Goal: Task Accomplishment & Management: Complete application form

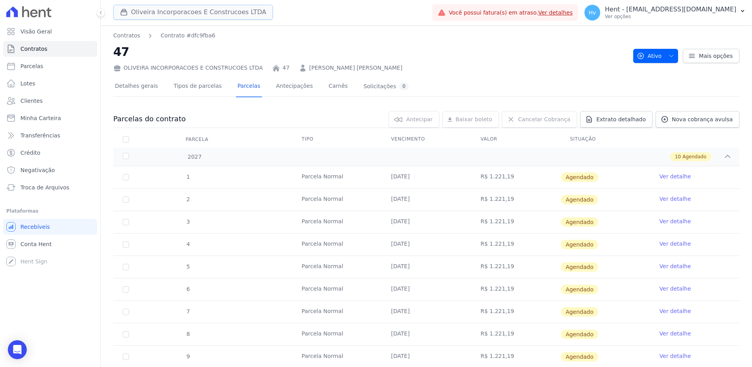
click at [144, 14] on button "Oliveira Incorporacoes E Construcoes LTDA" at bounding box center [193, 12] width 160 height 15
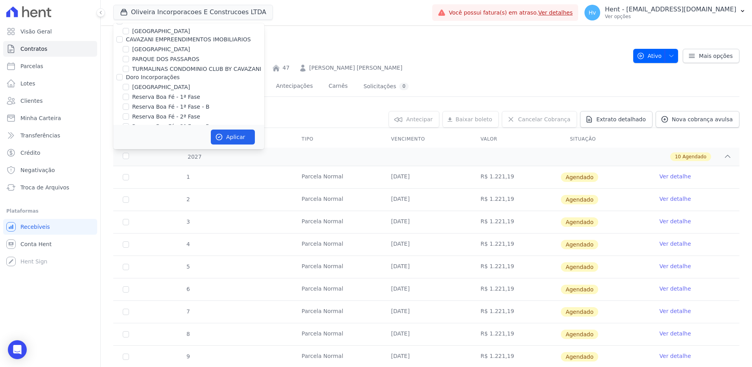
scroll to position [5442, 0]
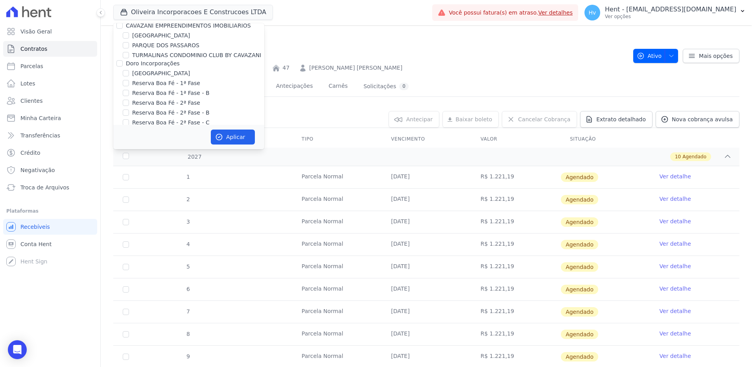
checkbox input "true"
click at [229, 135] on button "Aplicar" at bounding box center [233, 136] width 44 height 15
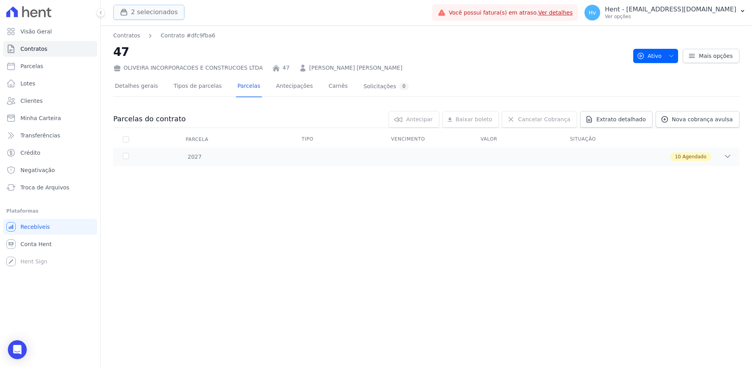
click at [162, 13] on button "2 selecionados" at bounding box center [148, 12] width 71 height 15
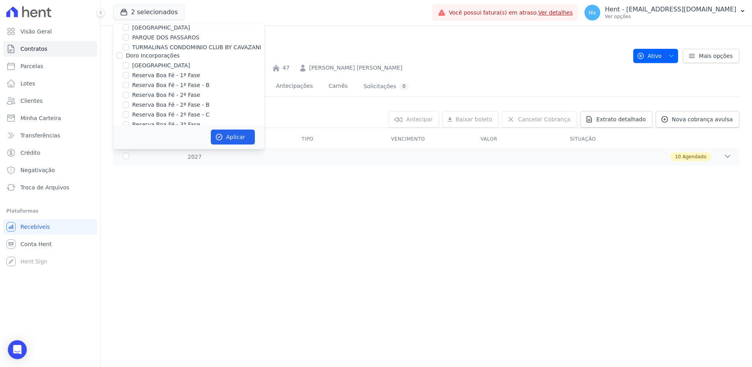
scroll to position [4950, 0]
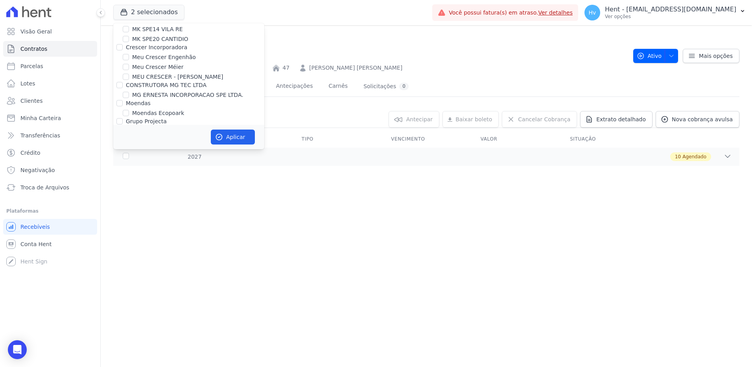
checkbox input "false"
click at [236, 140] on button "Aplicar" at bounding box center [233, 136] width 44 height 15
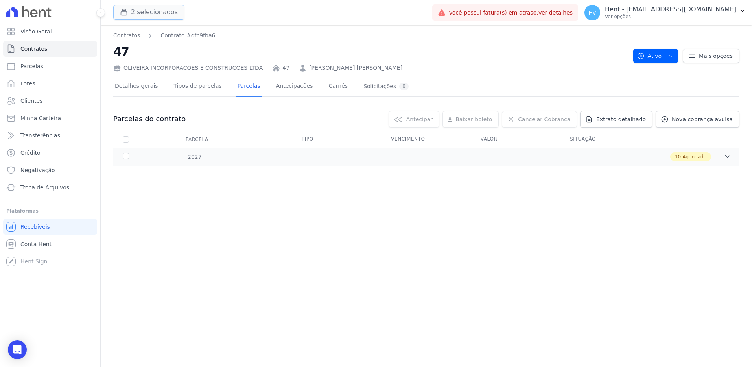
click at [138, 15] on button "2 selecionados" at bounding box center [148, 12] width 71 height 15
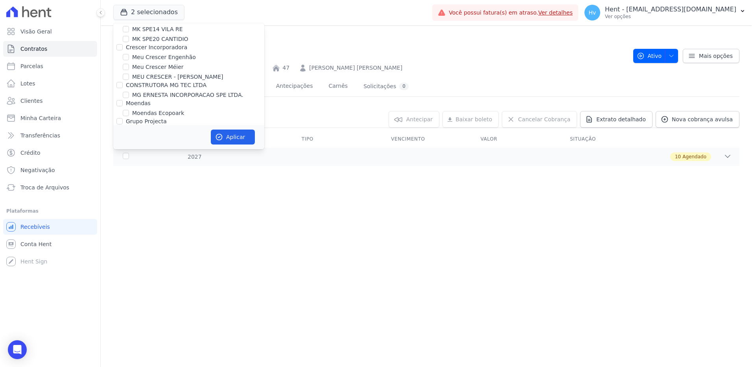
checkbox input "false"
click at [228, 138] on button "Aplicar" at bounding box center [233, 136] width 44 height 15
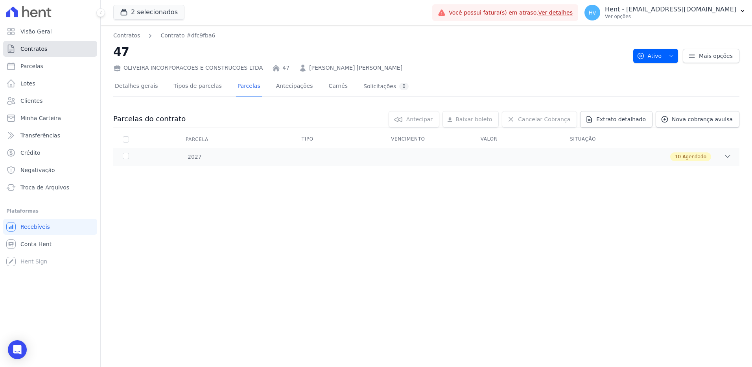
click at [37, 44] on link "Contratos" at bounding box center [50, 49] width 94 height 16
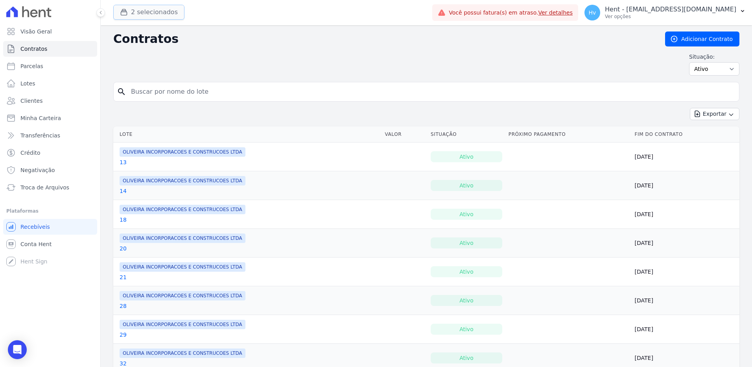
click at [151, 11] on button "2 selecionados" at bounding box center [148, 12] width 71 height 15
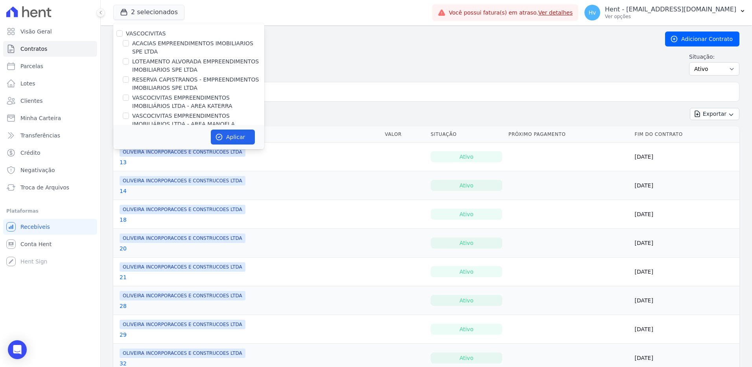
scroll to position [4950, 0]
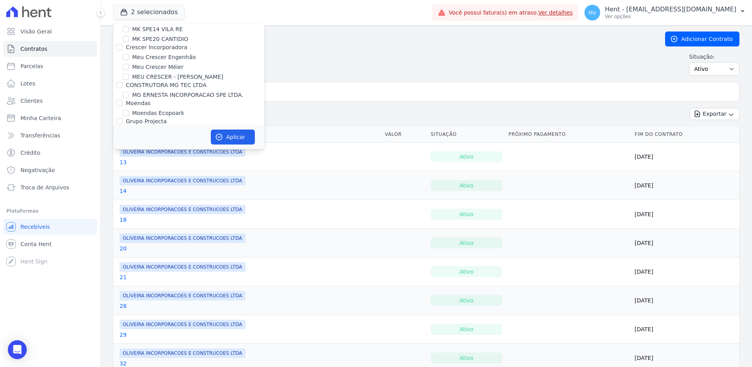
checkbox input "false"
click at [249, 141] on button "Aplicar" at bounding box center [233, 136] width 44 height 15
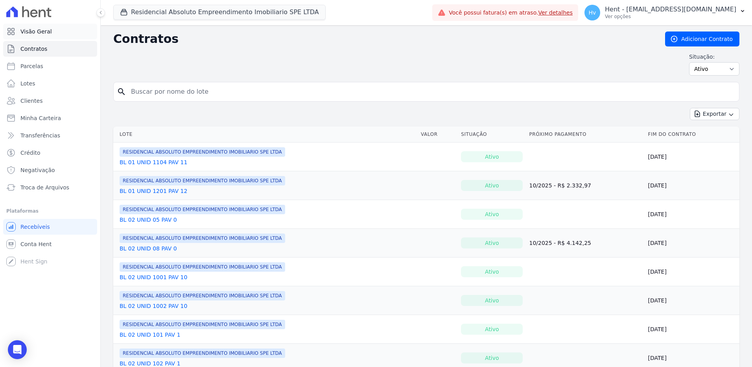
click at [31, 32] on span "Visão Geral" at bounding box center [35, 32] width 31 height 8
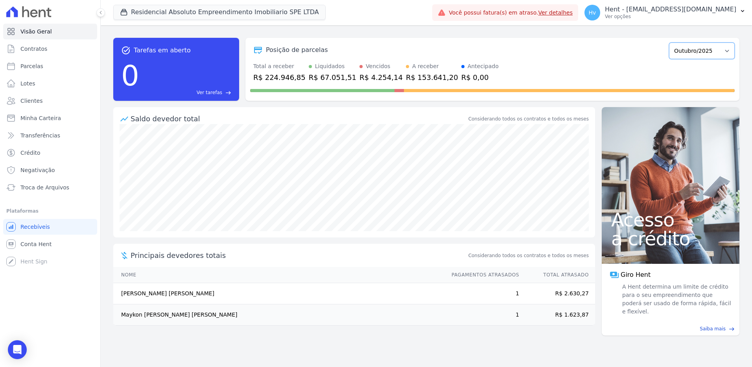
click at [687, 53] on select "Maio/2025 Junho/2025 Julho/2025 Agosto/2025 Setembro/2025 Outubro/2025 Novembro…" at bounding box center [702, 50] width 66 height 17
click at [594, 68] on div "Total a receber R$ 224.946,85 Liquidados R$ 67.051,51 Vencidos R$ 4.254,14 A re…" at bounding box center [492, 72] width 485 height 20
drag, startPoint x: 270, startPoint y: 69, endPoint x: 257, endPoint y: 68, distance: 13.1
click at [257, 68] on div "Total a receber" at bounding box center [279, 66] width 52 height 8
drag, startPoint x: 325, startPoint y: 76, endPoint x: 313, endPoint y: 77, distance: 12.2
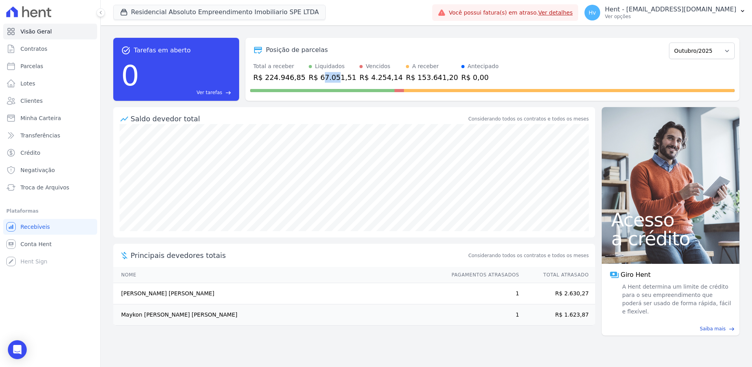
click at [313, 77] on div "R$ 67.051,51" at bounding box center [333, 77] width 48 height 11
drag, startPoint x: 369, startPoint y: 79, endPoint x: 352, endPoint y: 79, distance: 17.3
click at [360, 79] on div "R$ 4.254,14" at bounding box center [381, 77] width 43 height 11
drag, startPoint x: 352, startPoint y: 79, endPoint x: 409, endPoint y: 77, distance: 57.1
click at [409, 77] on div "R$ 153.641,20" at bounding box center [432, 77] width 52 height 11
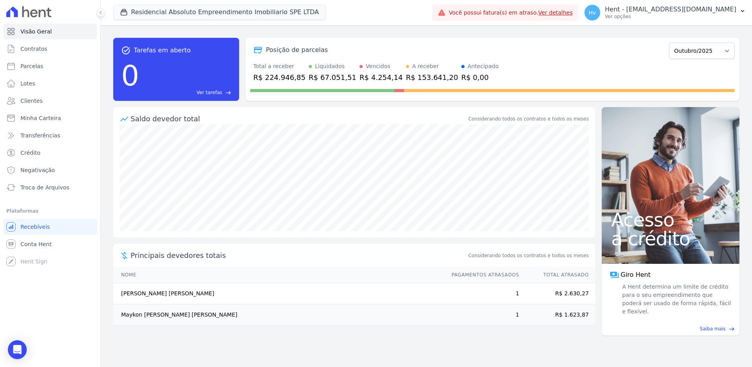
click at [524, 81] on div "Total a receber R$ 224.946,85 Liquidados R$ 67.051,51 Vencidos R$ 4.254,14 A re…" at bounding box center [492, 72] width 485 height 20
drag, startPoint x: 453, startPoint y: 75, endPoint x: 442, endPoint y: 76, distance: 11.4
click at [461, 76] on div "R$ 0,00" at bounding box center [479, 77] width 37 height 11
click at [30, 48] on span "Contratos" at bounding box center [33, 49] width 27 height 8
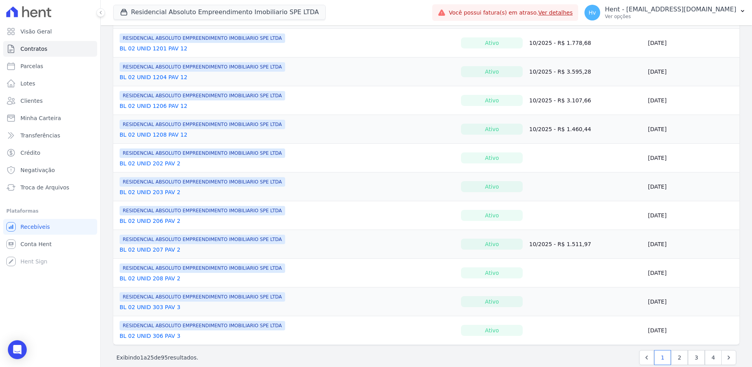
scroll to position [528, 0]
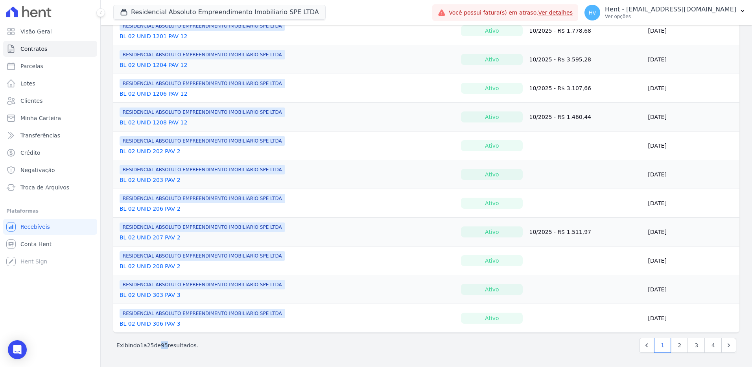
drag, startPoint x: 168, startPoint y: 344, endPoint x: 162, endPoint y: 343, distance: 6.0
click at [162, 343] on p "Exibindo 1 a 25 de 95 resultados." at bounding box center [157, 345] width 82 height 8
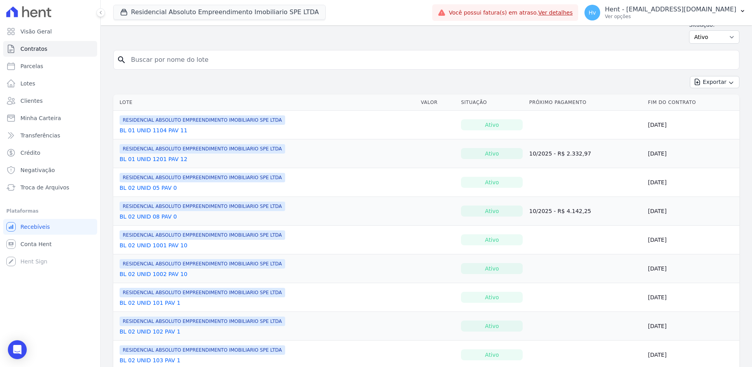
scroll to position [0, 0]
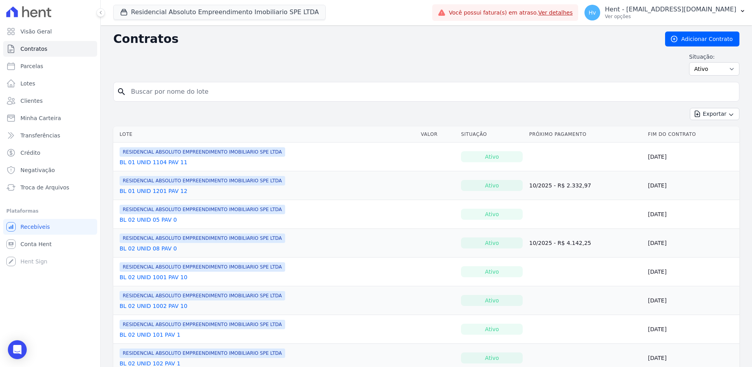
click at [157, 163] on link "BL 01 UNID 1104 PAV 11" at bounding box center [154, 162] width 68 height 8
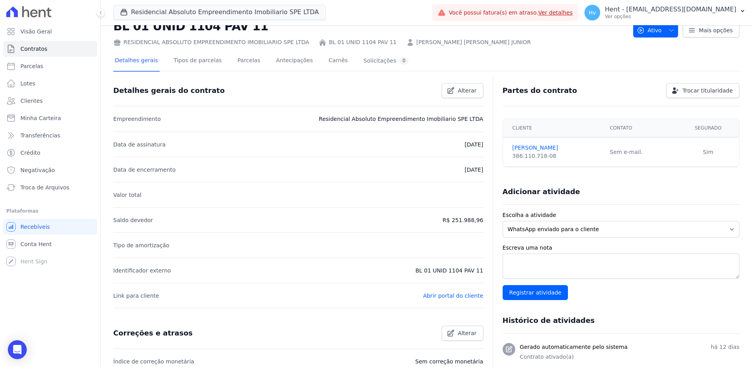
scroll to position [39, 0]
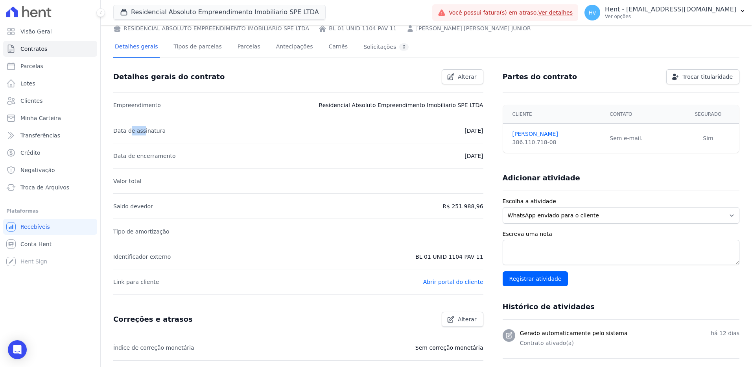
drag, startPoint x: 128, startPoint y: 131, endPoint x: 141, endPoint y: 131, distance: 13.0
click at [141, 131] on p "Data de assinatura" at bounding box center [139, 130] width 52 height 9
drag, startPoint x: 155, startPoint y: 155, endPoint x: 478, endPoint y: 153, distance: 323.0
click at [478, 153] on li "Data de encerramento 10/07/2028" at bounding box center [298, 155] width 370 height 25
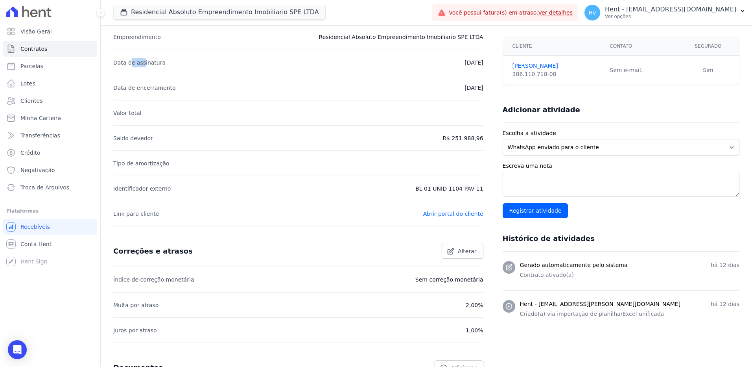
scroll to position [118, 0]
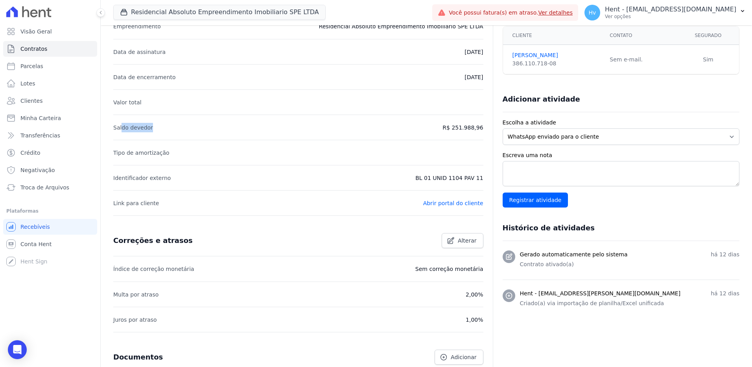
drag, startPoint x: 121, startPoint y: 131, endPoint x: 153, endPoint y: 129, distance: 32.4
click at [153, 129] on li "Saldo devedor R$ 251.988,96" at bounding box center [298, 126] width 370 height 25
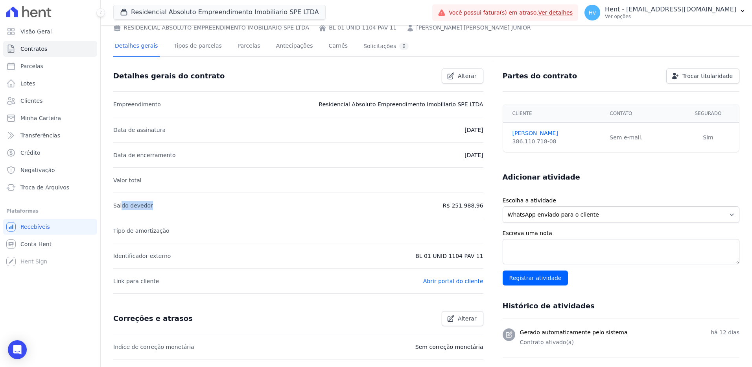
scroll to position [39, 0]
drag, startPoint x: 605, startPoint y: 138, endPoint x: 629, endPoint y: 137, distance: 24.8
click at [629, 137] on td "Sem e-mail." at bounding box center [641, 139] width 72 height 30
drag, startPoint x: 629, startPoint y: 137, endPoint x: 628, endPoint y: 156, distance: 18.6
click at [628, 156] on div "Partes do contrato Trocar titularidade Cliente Contato Segurado MARCO JUNIOR 38…" at bounding box center [616, 256] width 247 height 390
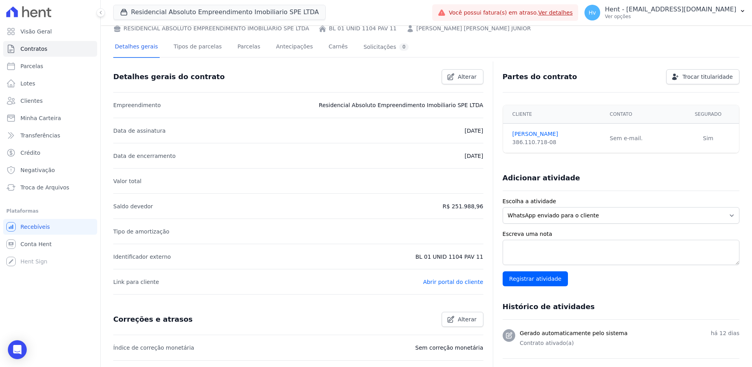
drag, startPoint x: 625, startPoint y: 138, endPoint x: 618, endPoint y: 138, distance: 7.1
click at [618, 138] on td "Sem e-mail." at bounding box center [641, 139] width 72 height 30
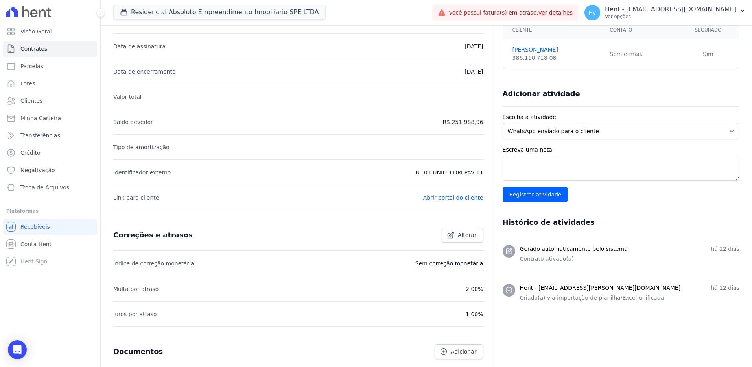
scroll to position [181, 0]
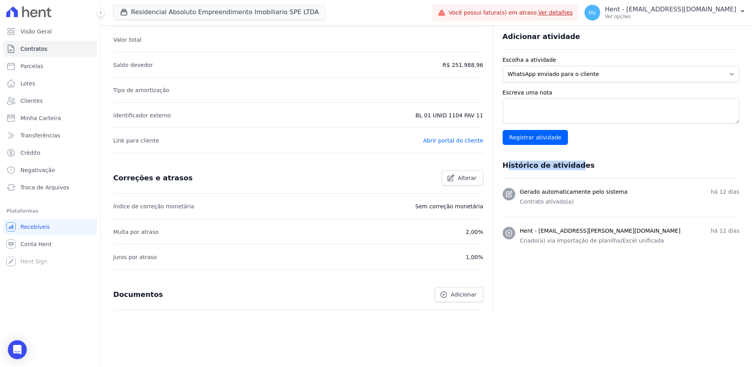
drag, startPoint x: 505, startPoint y: 170, endPoint x: 566, endPoint y: 170, distance: 61.8
click at [566, 170] on div "Histórico de atividades" at bounding box center [621, 166] width 237 height 26
click at [532, 170] on div "Histórico de atividades" at bounding box center [621, 166] width 237 height 26
drag, startPoint x: 510, startPoint y: 167, endPoint x: 561, endPoint y: 168, distance: 50.7
click at [561, 168] on h3 "Histórico de atividades" at bounding box center [549, 164] width 92 height 9
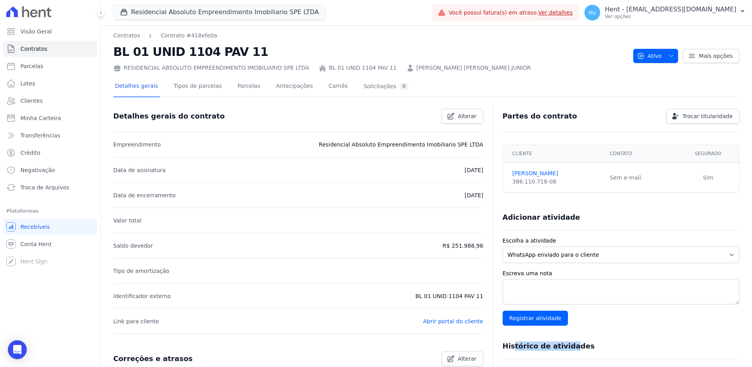
scroll to position [0, 0]
click at [207, 87] on link "Tipos de parcelas" at bounding box center [197, 86] width 51 height 21
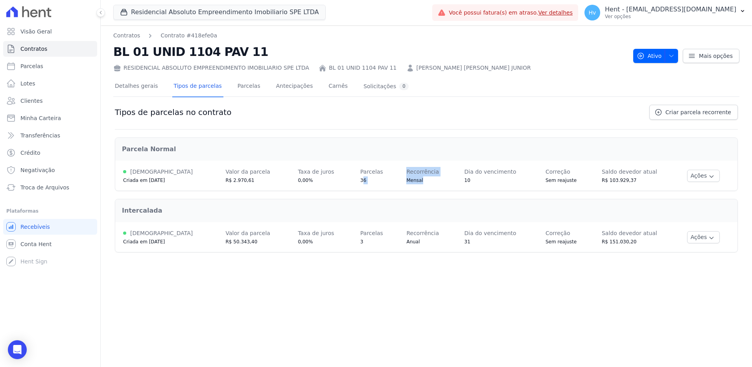
drag, startPoint x: 347, startPoint y: 181, endPoint x: 443, endPoint y: 182, distance: 95.2
click at [443, 182] on tr "Ativa Criada em 03/10/2025 Valor da parcela R$ 2.970,61 Taxa de juros 0,00% Par…" at bounding box center [426, 175] width 622 height 30
drag, startPoint x: 487, startPoint y: 311, endPoint x: 488, endPoint y: 275, distance: 36.2
click at [487, 311] on div "Contratos Contrato #418efe0a BL 01 UNID 1104 PAV 11 RESIDENCIAL ABSOLUTO EMPREE…" at bounding box center [426, 195] width 651 height 341
click at [245, 87] on link "Parcelas" at bounding box center [249, 86] width 26 height 21
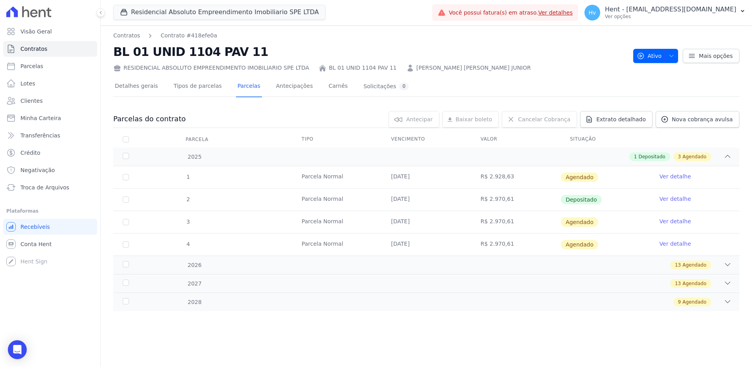
drag, startPoint x: 392, startPoint y: 200, endPoint x: 426, endPoint y: 201, distance: 33.5
click at [426, 201] on td "[DATE]" at bounding box center [426, 199] width 89 height 22
drag, startPoint x: 564, startPoint y: 200, endPoint x: 597, endPoint y: 201, distance: 32.7
click at [597, 201] on span "Depositado" at bounding box center [581, 199] width 41 height 9
drag, startPoint x: 597, startPoint y: 201, endPoint x: 603, endPoint y: 205, distance: 7.1
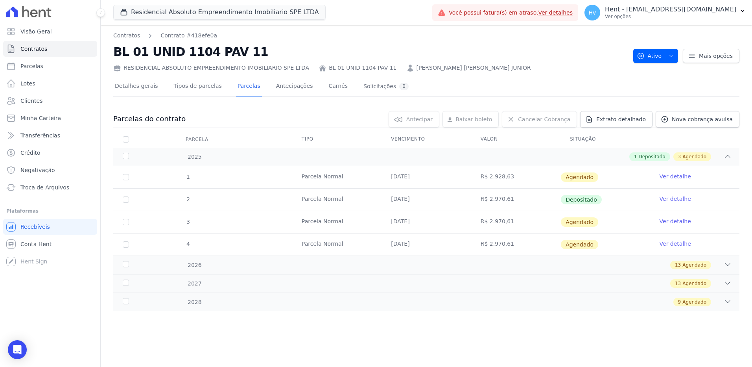
click at [603, 205] on td "Depositado" at bounding box center [605, 199] width 89 height 22
drag, startPoint x: 595, startPoint y: 199, endPoint x: 567, endPoint y: 200, distance: 28.4
click at [567, 200] on span "Depositado" at bounding box center [581, 199] width 41 height 9
click at [673, 197] on link "Ver detalhe" at bounding box center [675, 199] width 31 height 8
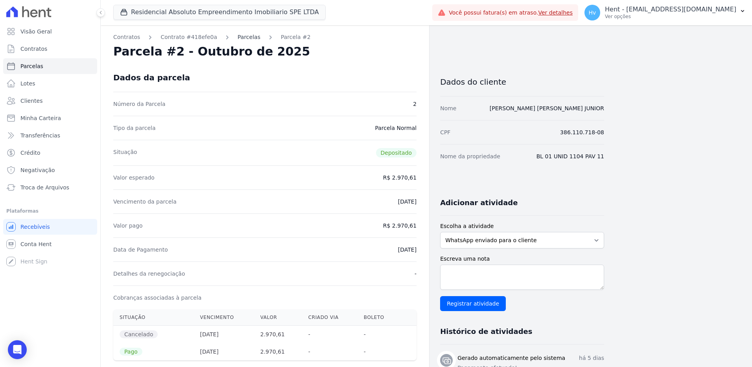
click at [241, 38] on link "Parcelas" at bounding box center [249, 37] width 23 height 8
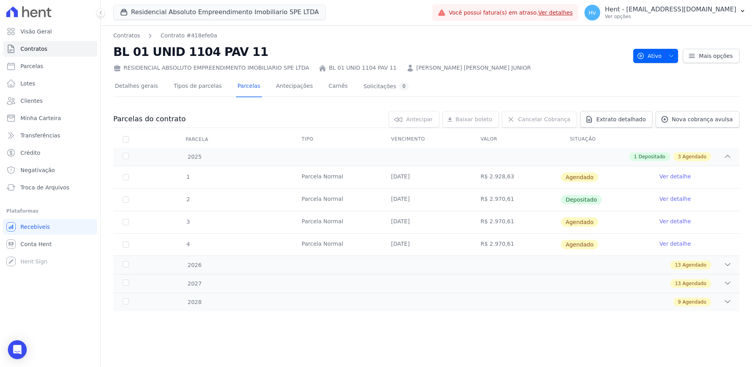
drag, startPoint x: 568, startPoint y: 139, endPoint x: 593, endPoint y: 139, distance: 25.2
click at [593, 139] on th "Situação" at bounding box center [605, 139] width 89 height 17
drag, startPoint x: 567, startPoint y: 221, endPoint x: 580, endPoint y: 222, distance: 12.6
click at [580, 222] on span "Agendado" at bounding box center [579, 221] width 37 height 9
drag, startPoint x: 580, startPoint y: 222, endPoint x: 579, endPoint y: 245, distance: 23.2
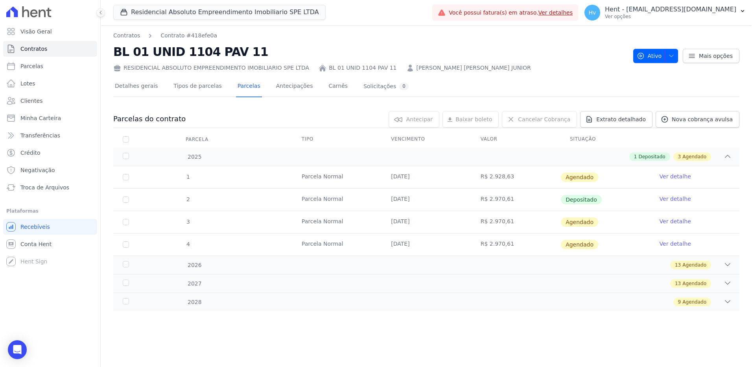
click at [579, 245] on span "Agendado" at bounding box center [579, 244] width 37 height 9
drag, startPoint x: 579, startPoint y: 245, endPoint x: 568, endPoint y: 304, distance: 60.0
click at [567, 304] on div "9 Agendado" at bounding box center [457, 301] width 549 height 9
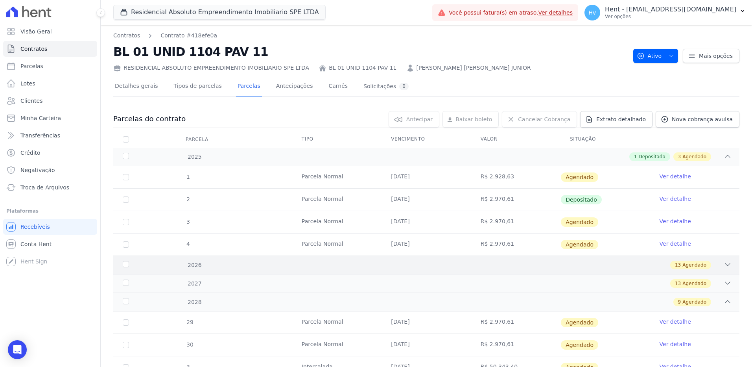
click at [724, 266] on icon at bounding box center [728, 264] width 8 height 8
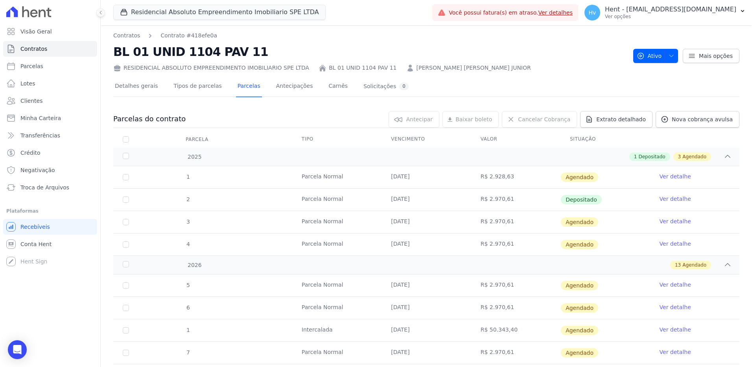
drag, startPoint x: 561, startPoint y: 245, endPoint x: 592, endPoint y: 245, distance: 31.5
click at [592, 245] on td "Agendado" at bounding box center [605, 244] width 89 height 22
click at [39, 53] on link "Contratos" at bounding box center [50, 49] width 94 height 16
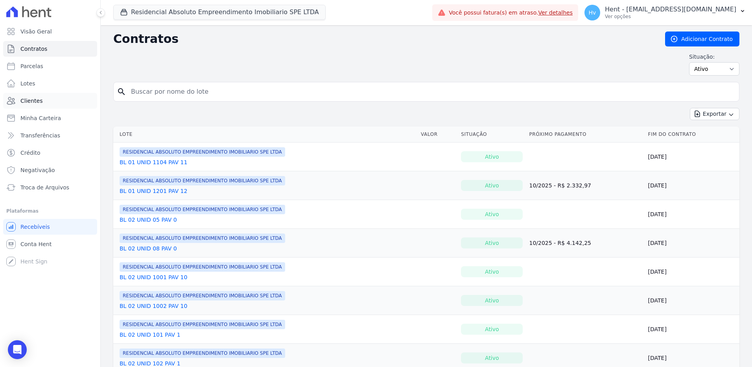
click at [31, 100] on span "Clientes" at bounding box center [31, 101] width 22 height 8
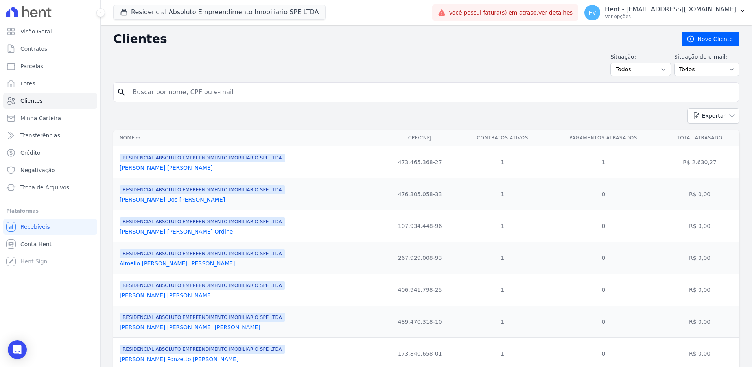
drag, startPoint x: 215, startPoint y: 88, endPoint x: 217, endPoint y: 94, distance: 6.6
click at [215, 88] on input "search" at bounding box center [432, 92] width 608 height 16
click at [411, 86] on input "search" at bounding box center [432, 92] width 608 height 16
type input "amanda"
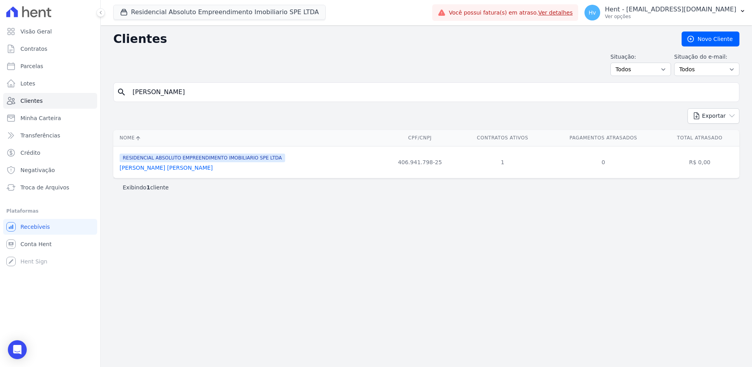
click at [337, 237] on div "Clientes Novo Cliente Situação: Todos Adimplentes Inadimplentes Situação do e-m…" at bounding box center [426, 195] width 651 height 341
click at [162, 167] on link "[PERSON_NAME]" at bounding box center [166, 167] width 93 height 6
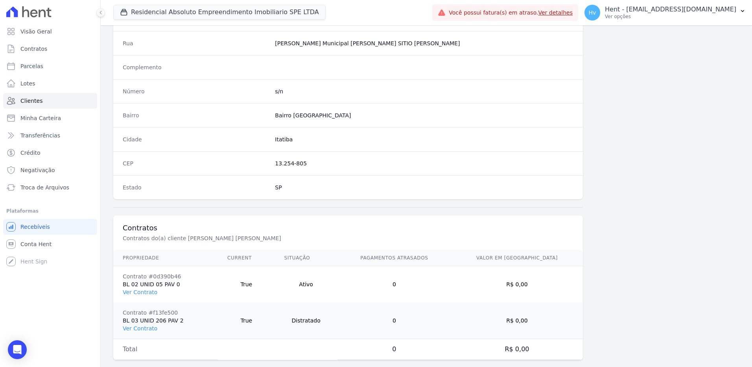
scroll to position [406, 0]
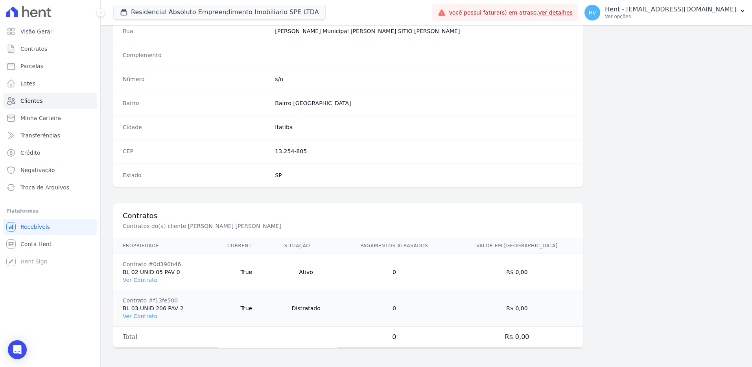
drag, startPoint x: 310, startPoint y: 310, endPoint x: 336, endPoint y: 310, distance: 26.0
click at [336, 310] on td "Distratado" at bounding box center [306, 308] width 63 height 37
drag, startPoint x: 336, startPoint y: 310, endPoint x: 321, endPoint y: 274, distance: 38.6
click at [321, 274] on td "Ativo" at bounding box center [306, 272] width 63 height 37
drag, startPoint x: 328, startPoint y: 275, endPoint x: 318, endPoint y: 273, distance: 10.3
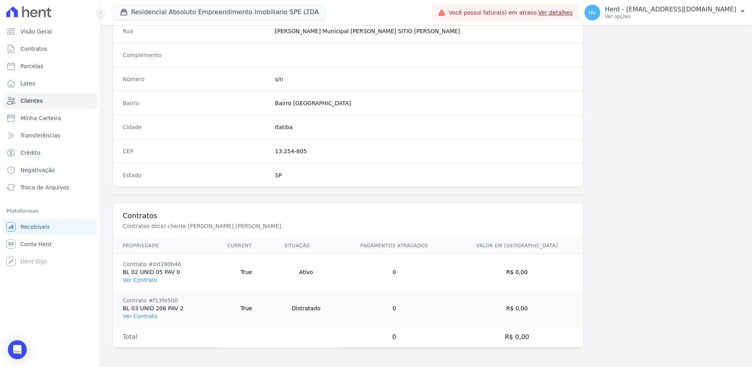
click at [318, 273] on td "Ativo" at bounding box center [306, 272] width 63 height 37
click at [142, 278] on link "Ver Contrato" at bounding box center [140, 280] width 35 height 6
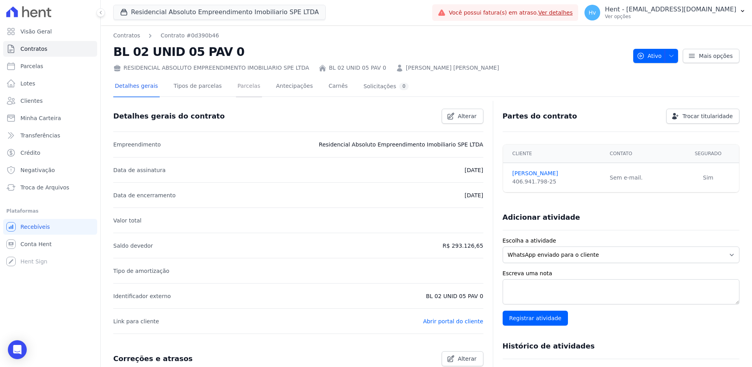
click at [243, 88] on link "Parcelas" at bounding box center [249, 86] width 26 height 21
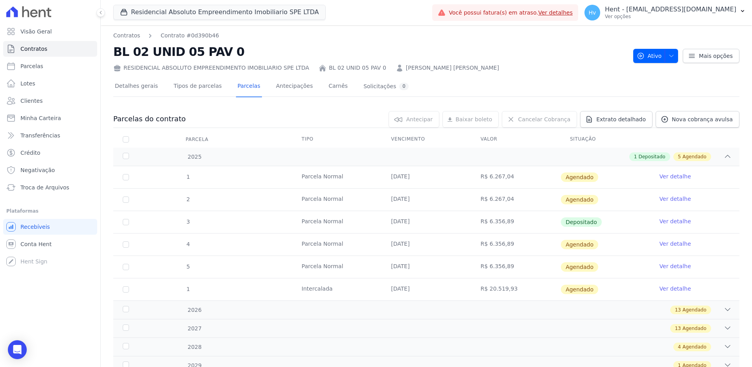
drag, startPoint x: 391, startPoint y: 291, endPoint x: 402, endPoint y: 291, distance: 11.8
click at [402, 291] on td "31/12/2025" at bounding box center [426, 289] width 89 height 22
click at [660, 290] on link "Ver detalhe" at bounding box center [675, 288] width 31 height 8
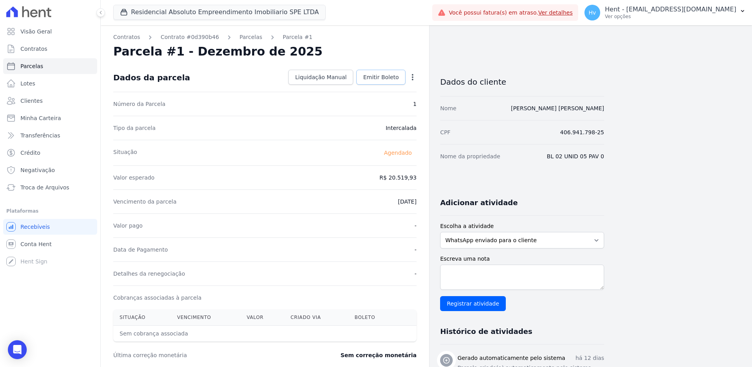
click at [384, 82] on link "Emitir Boleto" at bounding box center [380, 77] width 49 height 15
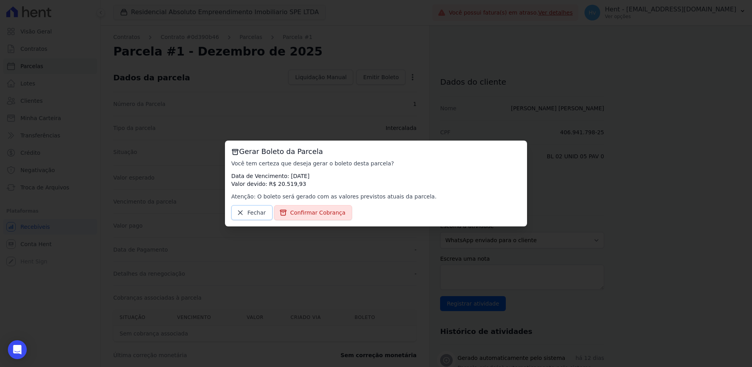
click at [255, 212] on span "Fechar" at bounding box center [256, 212] width 18 height 8
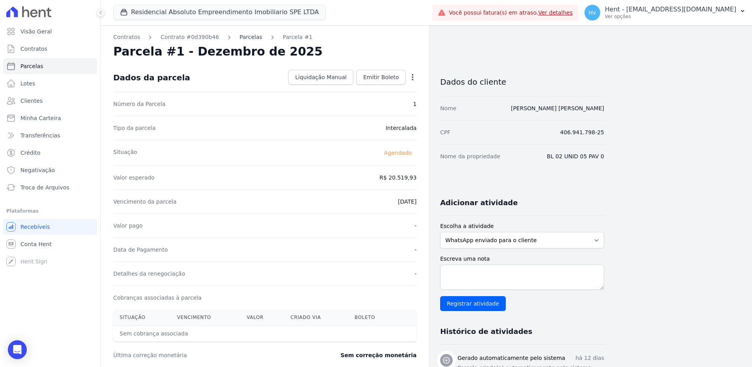
click at [243, 35] on link "Parcelas" at bounding box center [251, 37] width 23 height 8
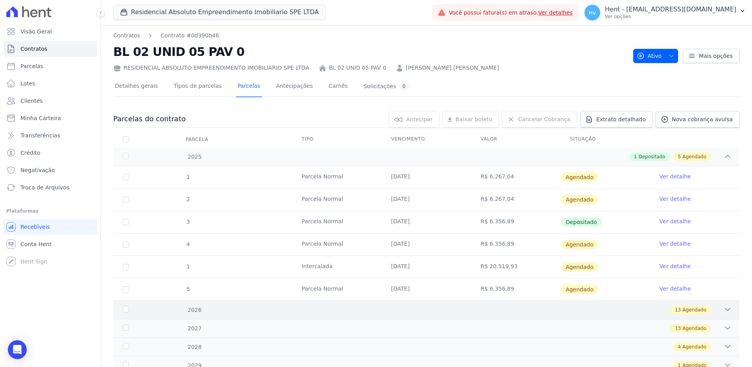
scroll to position [31, 0]
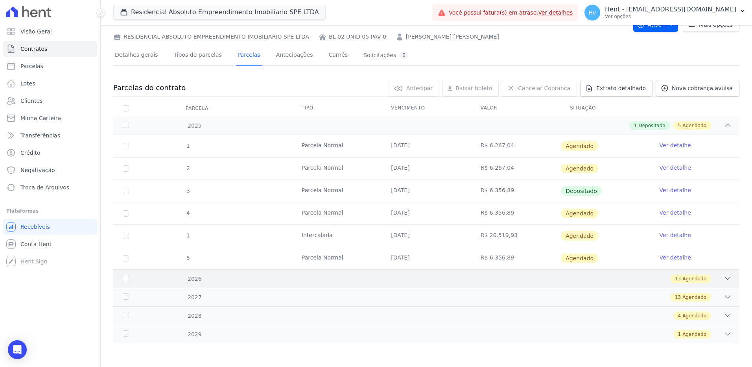
click at [724, 277] on icon at bounding box center [728, 278] width 8 height 8
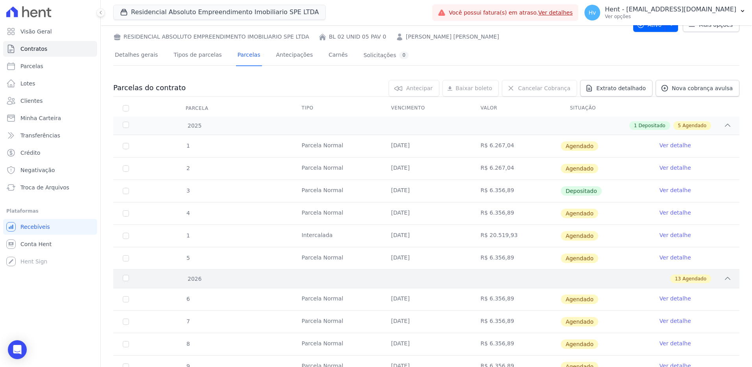
click at [725, 278] on icon at bounding box center [727, 278] width 5 height 2
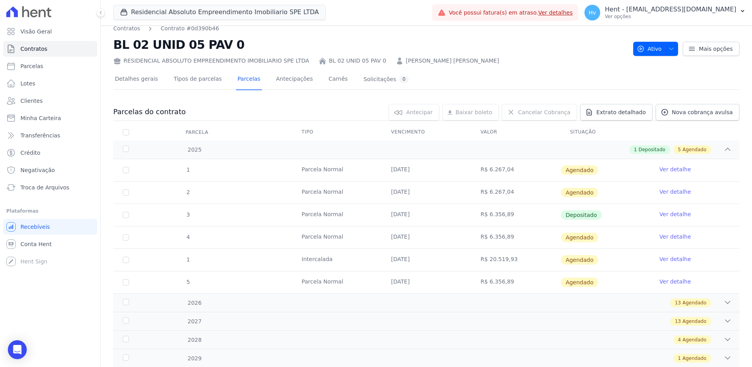
scroll to position [0, 0]
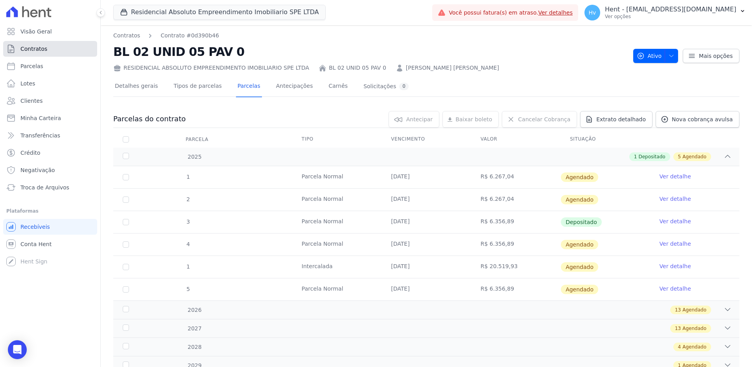
click at [30, 49] on span "Contratos" at bounding box center [33, 49] width 27 height 8
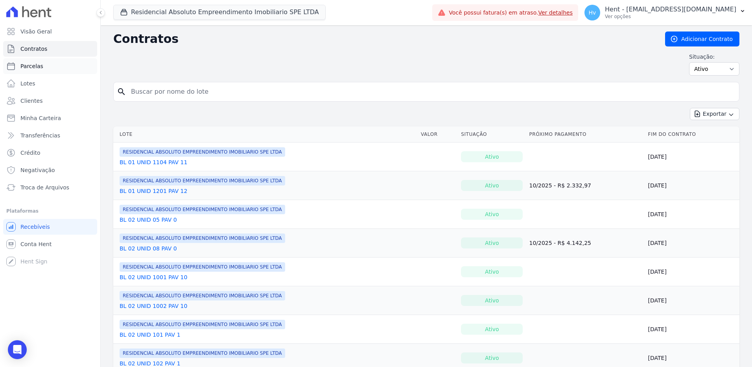
click at [34, 68] on span "Parcelas" at bounding box center [31, 66] width 23 height 8
select select
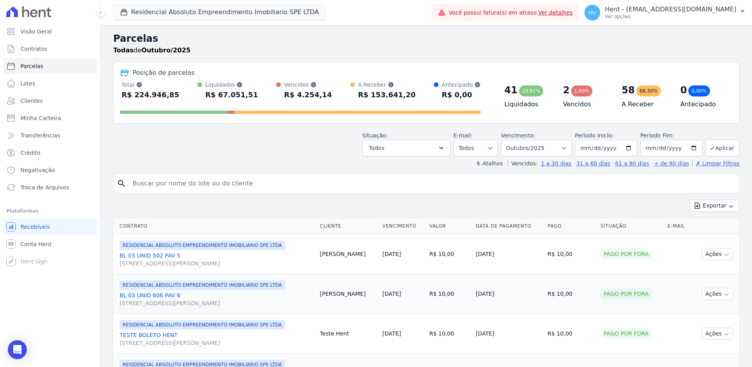
click at [138, 255] on link "BL 03 UNID 502 PAV 5 AV DR GUILHERME DUMONT VILARES, 500, JARDIM LONDRINA" at bounding box center [217, 259] width 194 height 16
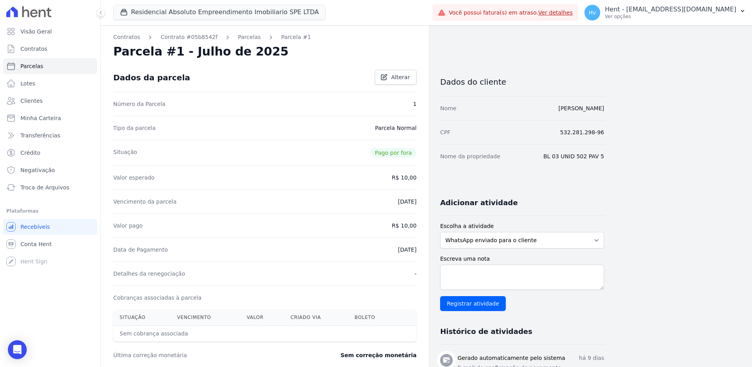
select select
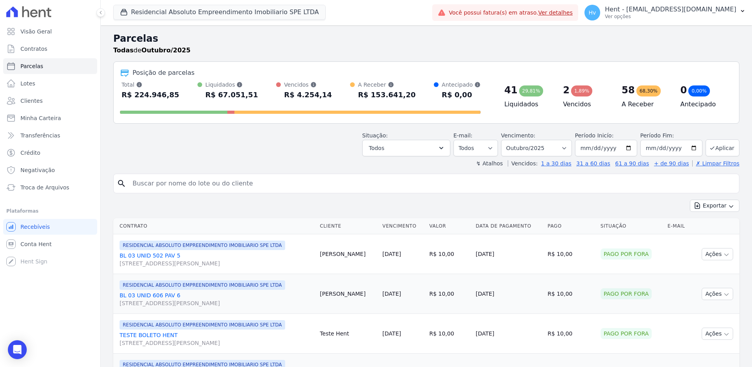
click at [234, 154] on div "Situação: Agendado Em Aberto Pago Processando Cancelado Vencido Transferindo De…" at bounding box center [426, 142] width 626 height 28
drag, startPoint x: 119, startPoint y: 50, endPoint x: 187, endPoint y: 48, distance: 68.1
click at [187, 48] on div "Todas de Outubro/2025" at bounding box center [426, 50] width 626 height 9
click at [406, 149] on button "Todos" at bounding box center [406, 148] width 88 height 17
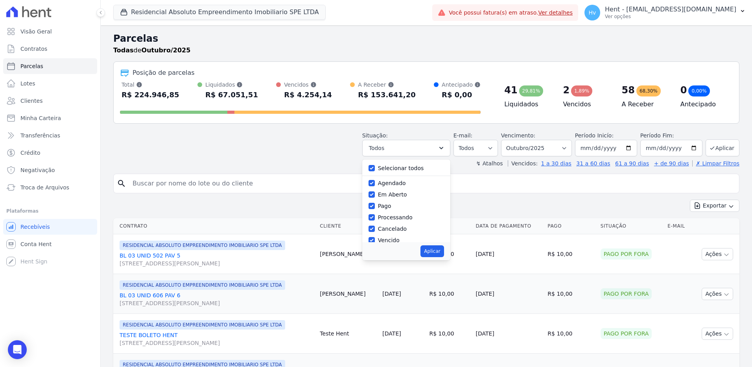
click at [289, 134] on div "Situação: Agendado Em Aberto Pago Processando Cancelado Vencido Transferindo De…" at bounding box center [426, 142] width 626 height 28
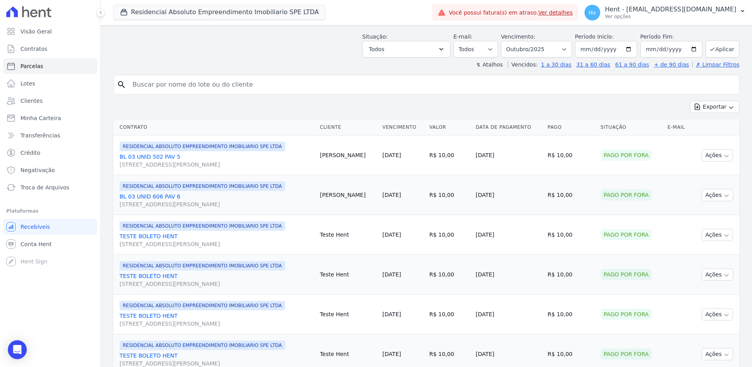
scroll to position [157, 0]
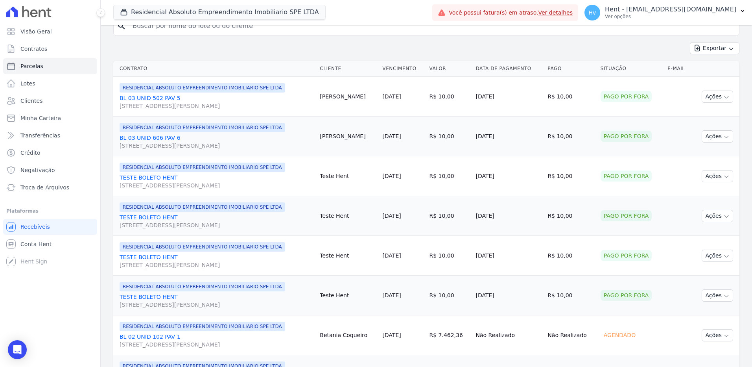
drag, startPoint x: 595, startPoint y: 96, endPoint x: 627, endPoint y: 96, distance: 31.5
click at [627, 96] on div "Pago por fora" at bounding box center [627, 96] width 52 height 11
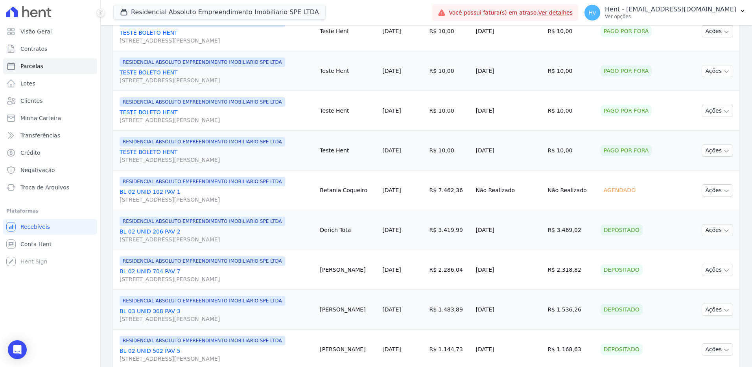
scroll to position [354, 0]
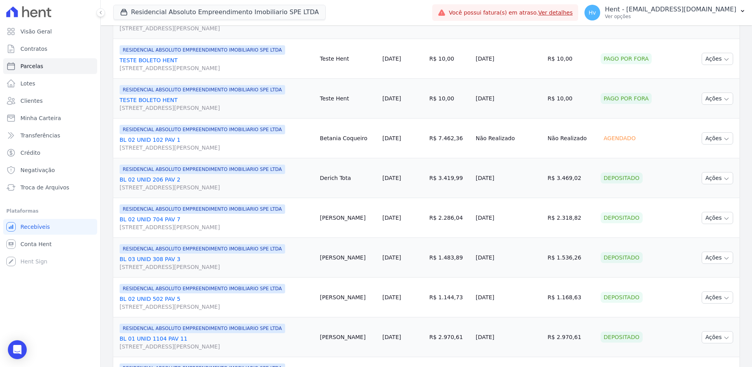
drag, startPoint x: 329, startPoint y: 181, endPoint x: 367, endPoint y: 179, distance: 37.8
click at [367, 179] on td "Derich Tota" at bounding box center [348, 178] width 63 height 40
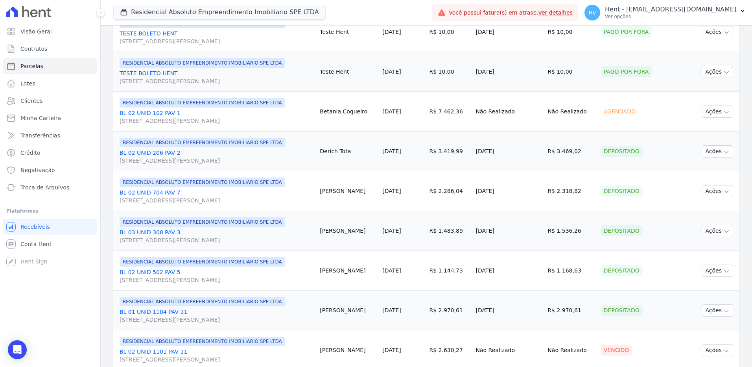
scroll to position [472, 0]
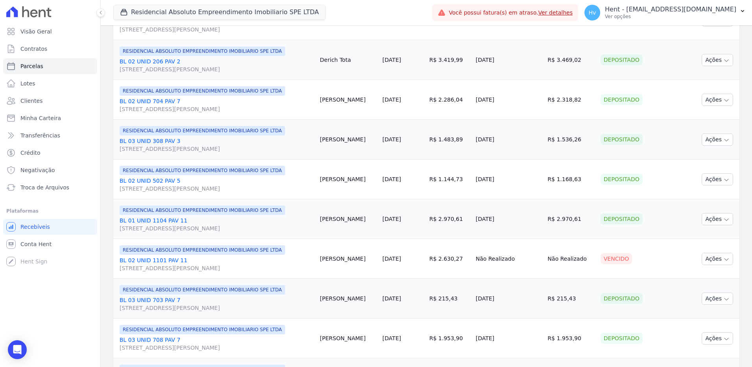
drag, startPoint x: 334, startPoint y: 261, endPoint x: 421, endPoint y: 260, distance: 86.6
click at [421, 260] on tr "RESIDENCIAL ABSOLUTO EMPREENDIMENTO IMOBILIARIO SPE LTDA BL 02 UNID 1101 PAV 11…" at bounding box center [426, 259] width 626 height 40
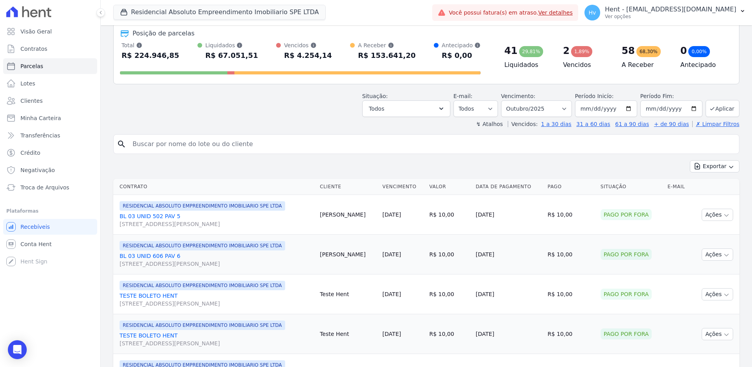
scroll to position [0, 0]
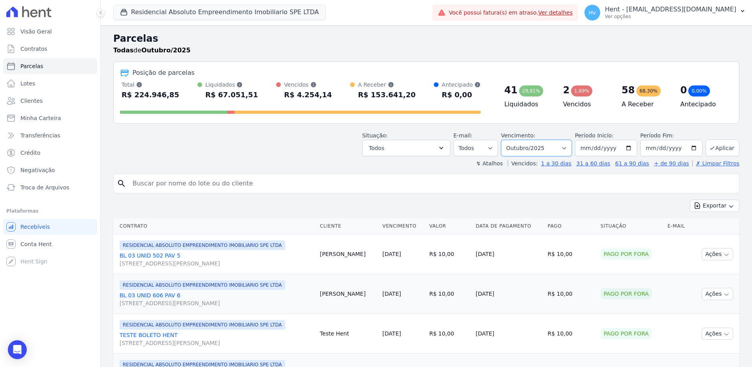
click at [546, 150] on select "Filtrar por período ──────── Todos os meses Maio/2025 Junho/2025 Julho/2025 Ago…" at bounding box center [536, 148] width 71 height 17
select select "11/2025"
click at [506, 140] on select "Filtrar por período ──────── Todos os meses Maio/2025 Junho/2025 Julho/2025 Ago…" at bounding box center [536, 148] width 71 height 17
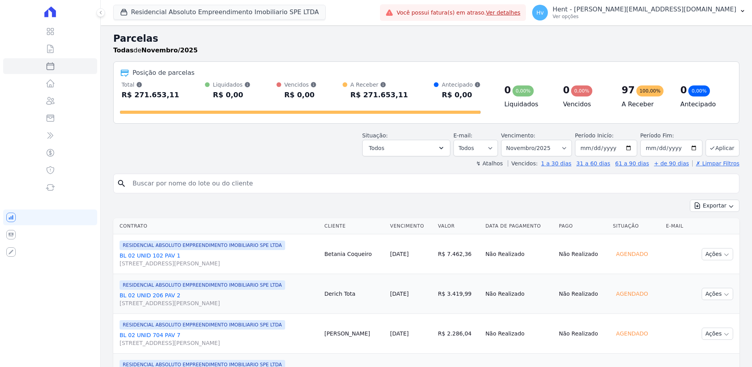
select select
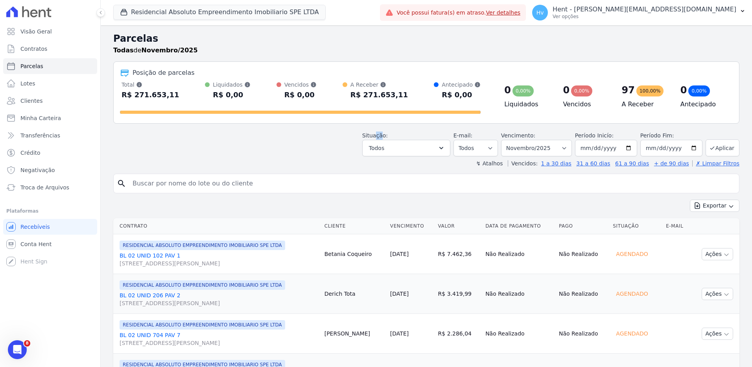
drag, startPoint x: 385, startPoint y: 132, endPoint x: 380, endPoint y: 133, distance: 5.6
click at [380, 133] on label "Situação:" at bounding box center [375, 135] width 26 height 6
drag, startPoint x: 380, startPoint y: 133, endPoint x: 408, endPoint y: 151, distance: 33.6
click at [408, 151] on button "Todos" at bounding box center [406, 148] width 88 height 17
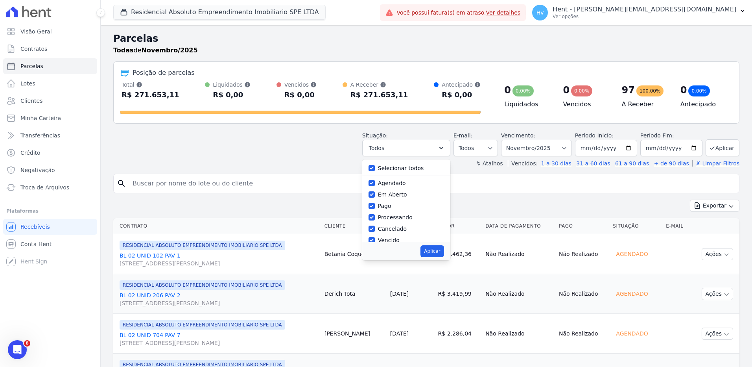
click at [398, 168] on label "Selecionar todos" at bounding box center [401, 168] width 46 height 6
click at [375, 168] on input "Selecionar todos" at bounding box center [372, 168] width 6 height 6
checkbox input "false"
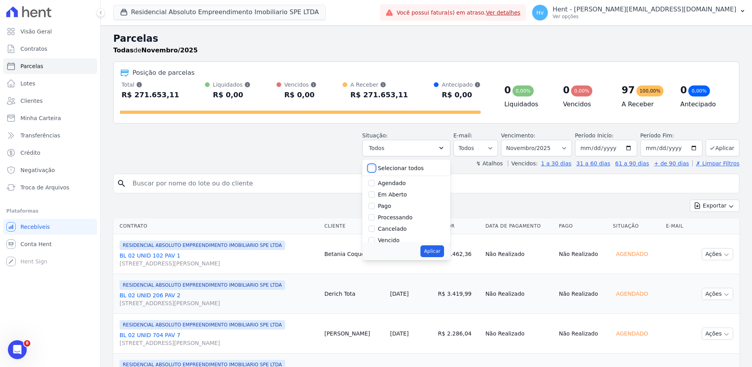
checkbox input "false"
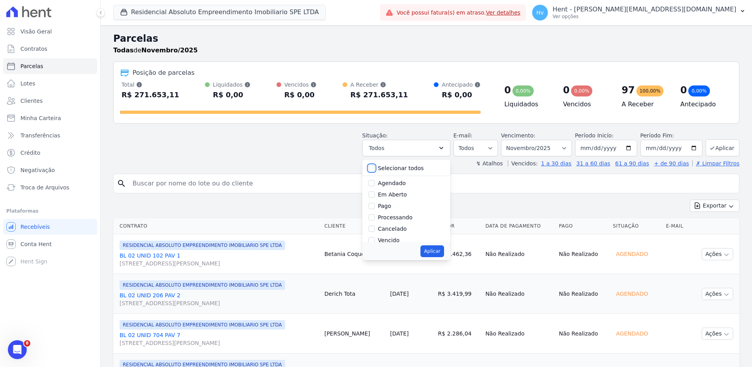
checkbox input "false"
click at [399, 183] on label "Agendado" at bounding box center [392, 183] width 28 height 6
click at [375, 183] on input "Agendado" at bounding box center [372, 183] width 6 height 6
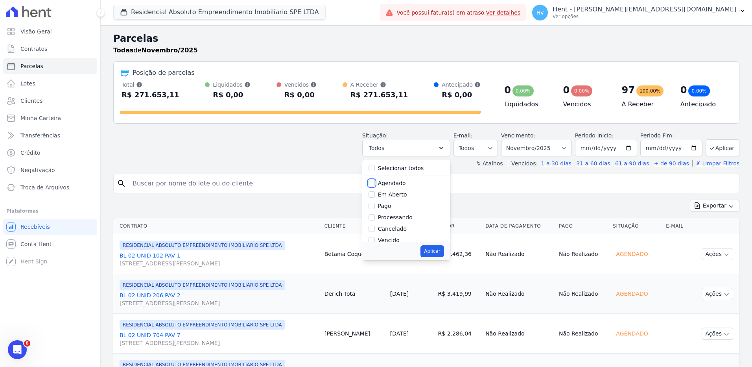
checkbox input "true"
click at [434, 249] on button "Aplicar" at bounding box center [432, 251] width 23 height 12
select select "scheduled"
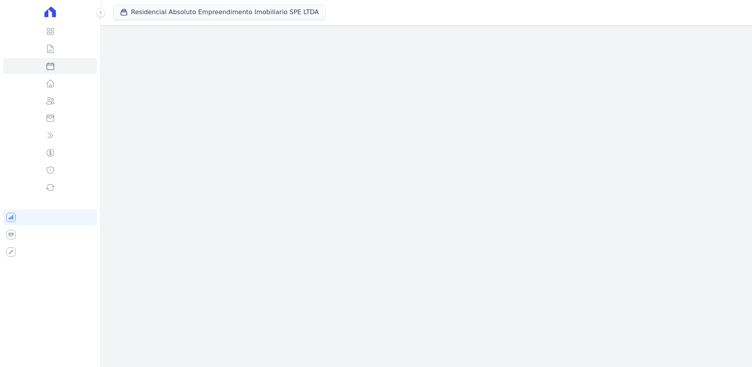
select select
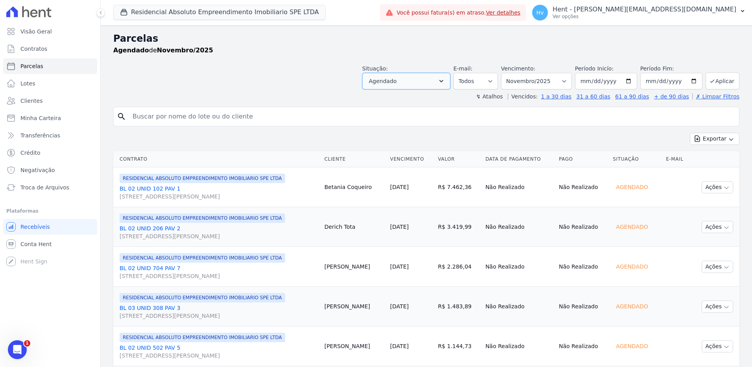
click at [391, 78] on span "Agendado" at bounding box center [383, 80] width 28 height 9
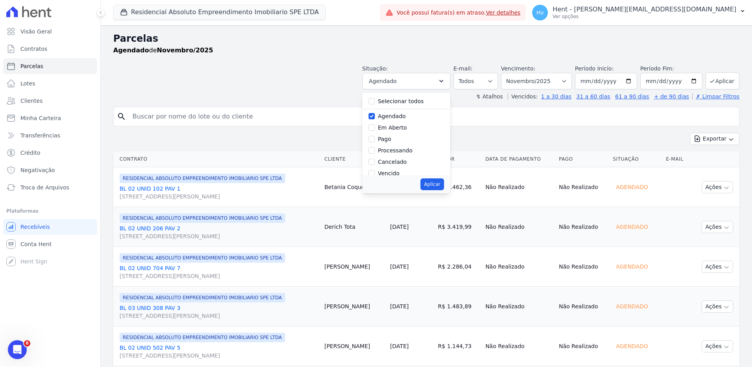
click at [388, 119] on label "Agendado" at bounding box center [392, 116] width 28 height 6
click at [375, 119] on input "Agendado" at bounding box center [372, 116] width 6 height 6
checkbox input "false"
click at [397, 133] on div "Em Aberto" at bounding box center [407, 127] width 76 height 11
click at [398, 129] on label "Em Aberto" at bounding box center [392, 127] width 29 height 6
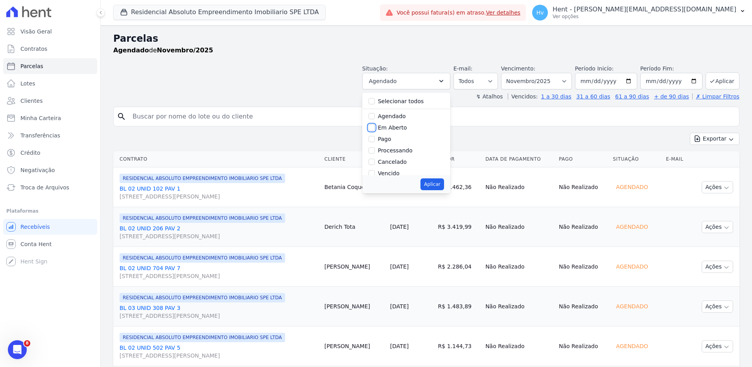
click at [375, 129] on input "Em Aberto" at bounding box center [372, 127] width 6 height 6
checkbox input "true"
click at [440, 181] on button "Aplicar" at bounding box center [432, 184] width 23 height 12
select select "pending"
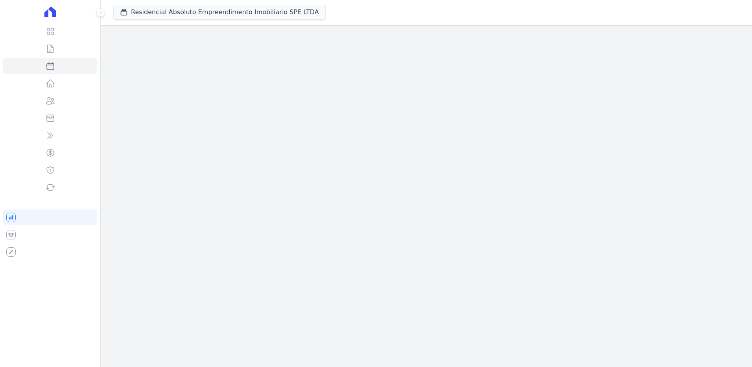
select select
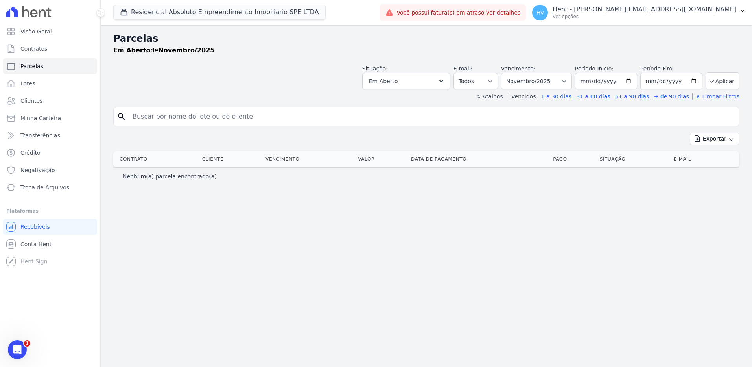
click at [458, 249] on div "Parcelas Em [GEOGRAPHIC_DATA] de Novembro/2025 Situação: Agendado Em Aberto Pag…" at bounding box center [426, 195] width 651 height 341
click at [35, 68] on span "Parcelas" at bounding box center [31, 66] width 23 height 8
select select
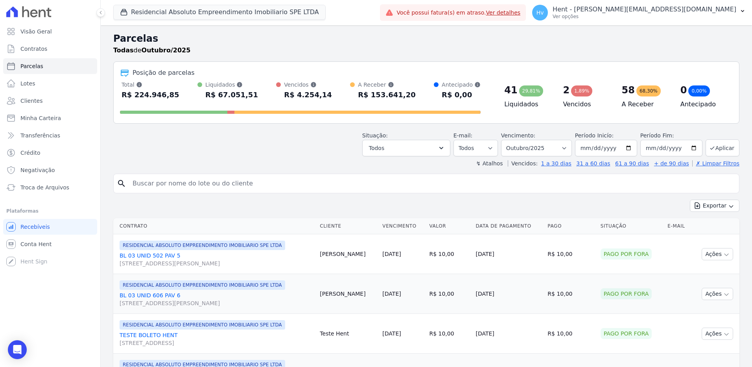
drag, startPoint x: 660, startPoint y: 228, endPoint x: 678, endPoint y: 228, distance: 17.7
click at [678, 228] on th "E-mail" at bounding box center [678, 226] width 28 height 16
drag, startPoint x: 678, startPoint y: 228, endPoint x: 675, endPoint y: 260, distance: 32.5
click at [671, 258] on td "Cliente sem endereço de e-mail" at bounding box center [678, 254] width 28 height 40
click at [166, 161] on div "↯ Atalhos Vencidos: 1 a 30 dias 31 a 60 dias 61 a 90 dias + de 90 dias ✗ Limpar…" at bounding box center [426, 163] width 626 height 8
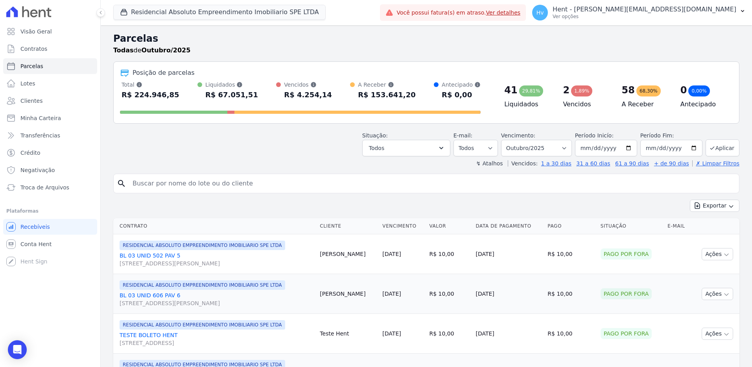
click at [660, 43] on h2 "Parcelas" at bounding box center [426, 38] width 626 height 14
click at [666, 14] on p "Ver opções" at bounding box center [645, 16] width 184 height 6
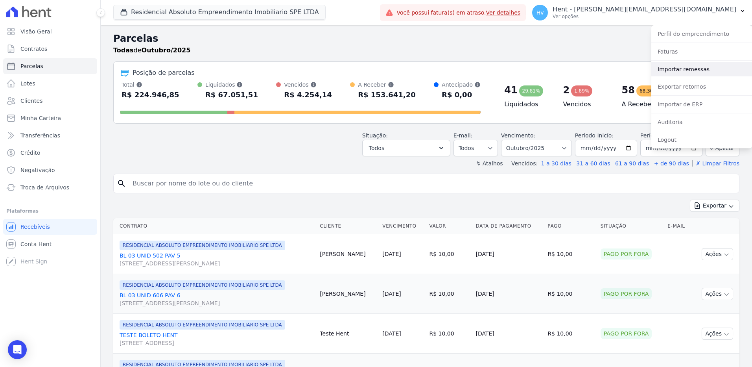
click at [674, 72] on link "Importar remessas" at bounding box center [701, 69] width 101 height 14
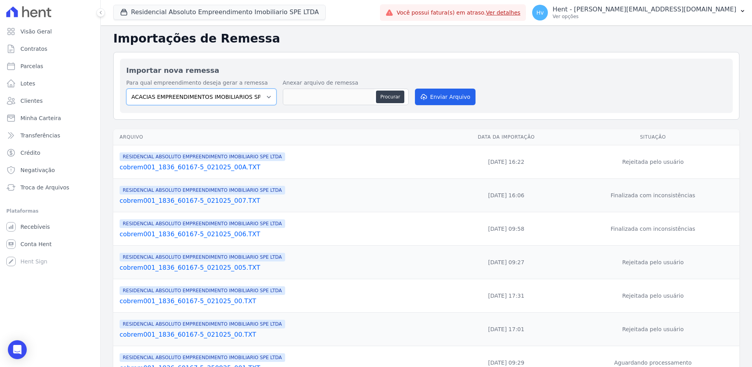
click at [237, 100] on select "ACACIAS EMPREENDIMENTOS IMOBILIARIOS SPE LTDA Acaiá Residencial ACQUA 8 PELOTAS…" at bounding box center [201, 97] width 150 height 17
click at [205, 96] on select "ACACIAS EMPREENDIMENTOS IMOBILIARIOS SPE LTDA Acaiá Residencial ACQUA 8 PELOTAS…" at bounding box center [201, 97] width 150 height 17
click at [393, 101] on button "Procurar" at bounding box center [390, 96] width 28 height 13
click at [209, 96] on select "ACACIAS EMPREENDIMENTOS IMOBILIARIOS SPE LTDA Acaiá Residencial ACQUA 8 PELOTAS…" at bounding box center [201, 97] width 150 height 17
select select "21105af3-8e19-41b3-95dd-78f9fe83c234"
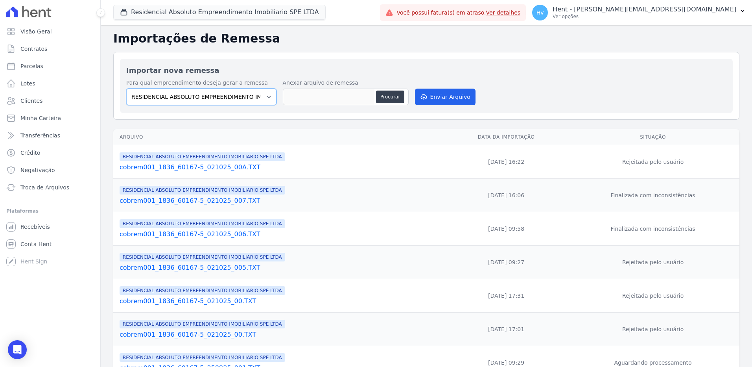
click at [126, 89] on select "ACACIAS EMPREENDIMENTOS IMOBILIARIOS SPE LTDA Acaiá Residencial ACQUA 8 PELOTAS…" at bounding box center [201, 97] width 150 height 17
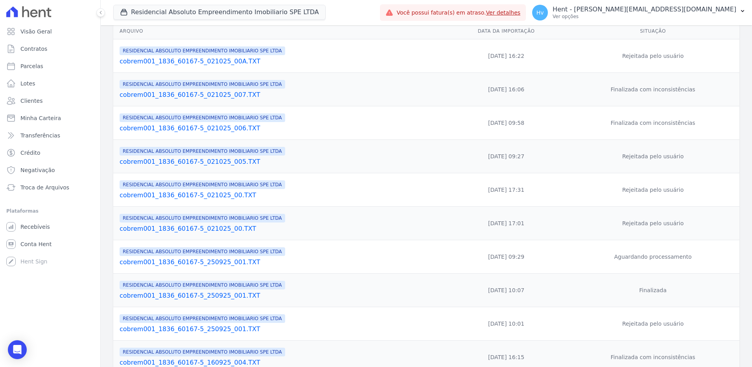
scroll to position [118, 0]
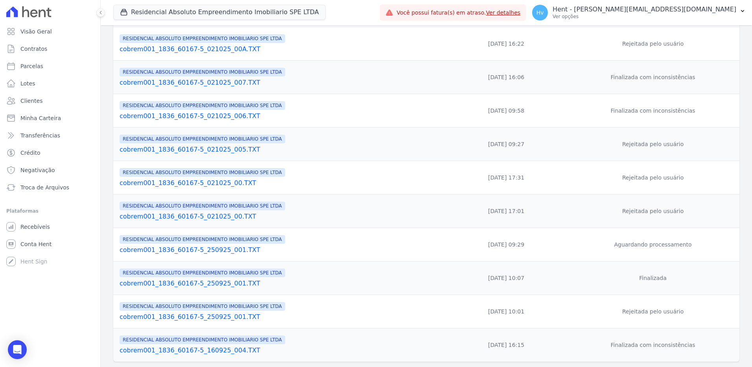
drag, startPoint x: 572, startPoint y: 281, endPoint x: 442, endPoint y: 278, distance: 130.2
click at [442, 278] on tr "RESIDENCIAL ABSOLUTO EMPREENDIMENTO IMOBILIARIO SPE LTDA cobrem001_1836_60167-5…" at bounding box center [426, 277] width 626 height 33
click at [223, 284] on link "cobrem001_1836_60167-5_250925_001.TXT" at bounding box center [281, 283] width 323 height 9
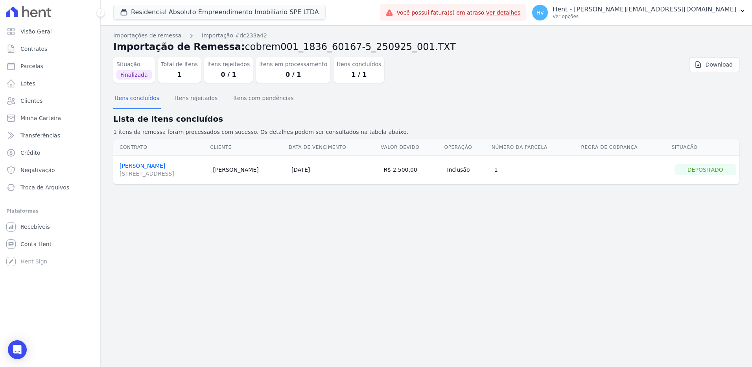
click at [561, 266] on div "Importações de remessa Importação #dc233a42 Importação de Remessa: cobrem001_18…" at bounding box center [426, 195] width 651 height 341
click at [286, 229] on div "Importações de remessa Importação #dc233a42 Importação de Remessa: cobrem001_18…" at bounding box center [426, 195] width 651 height 341
click at [350, 85] on div "Situação Finalizada Total de Itens 1 Itens rejeitados 0 / 1 Itens em processame…" at bounding box center [426, 71] width 626 height 35
select select "21105af3-8e19-41b3-95dd-78f9fe83c234"
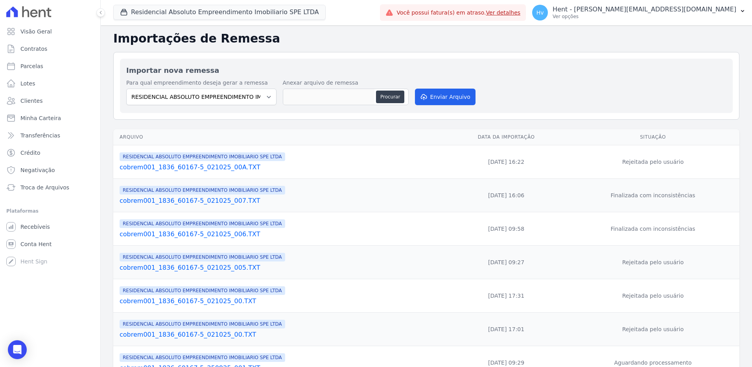
click at [211, 201] on link "cobrem001_1836_60167-5_021025_007.TXT" at bounding box center [281, 200] width 323 height 9
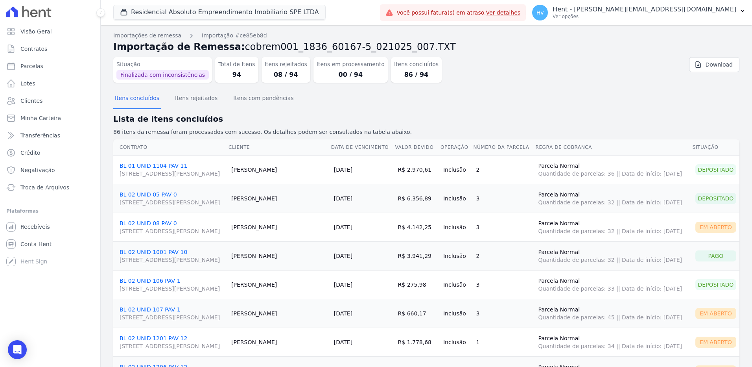
drag, startPoint x: 229, startPoint y: 75, endPoint x: 214, endPoint y: 76, distance: 14.2
click at [218, 76] on dd "94" at bounding box center [236, 74] width 37 height 9
click at [405, 103] on div "Itens concluídos Itens rejeitados Itens com pendências" at bounding box center [426, 98] width 626 height 19
drag, startPoint x: 269, startPoint y: 74, endPoint x: 261, endPoint y: 74, distance: 8.7
click at [265, 74] on dd "08 / 94" at bounding box center [286, 74] width 42 height 9
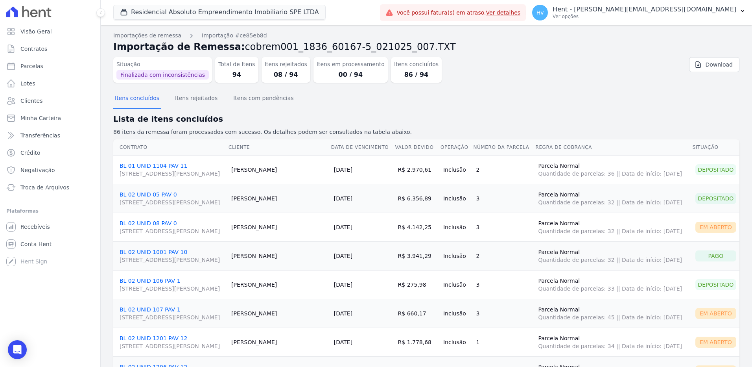
click at [239, 101] on button "Itens com pendências" at bounding box center [263, 99] width 63 height 20
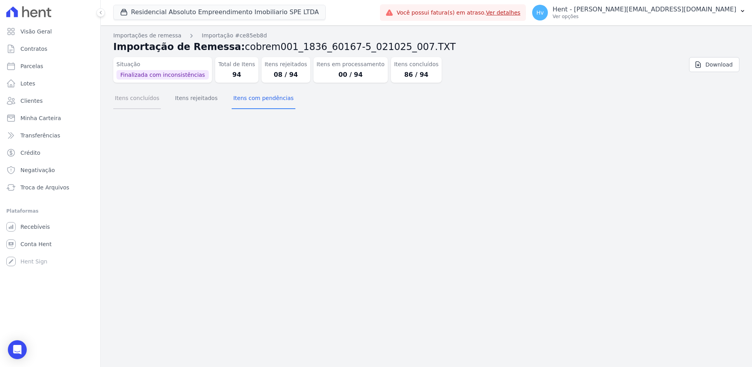
click at [144, 99] on button "Itens concluídos" at bounding box center [137, 99] width 48 height 20
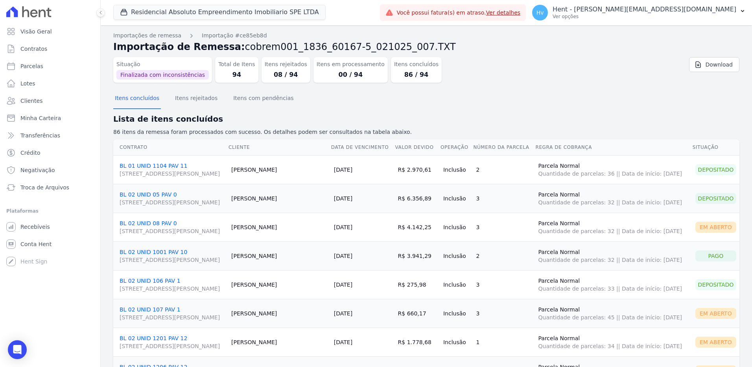
click at [375, 171] on td "[DATE]" at bounding box center [363, 169] width 64 height 29
click at [374, 201] on td "[DATE]" at bounding box center [363, 198] width 64 height 29
click at [23, 346] on icon "Abertura do Messenger da Intercom" at bounding box center [16, 348] width 13 height 13
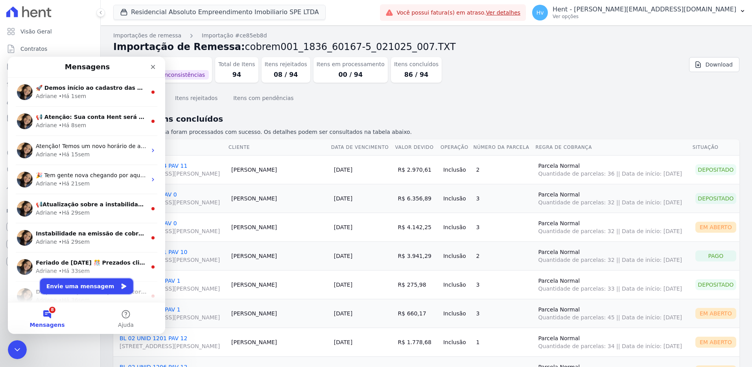
click at [92, 280] on button "Envie uma mensagem" at bounding box center [86, 286] width 93 height 16
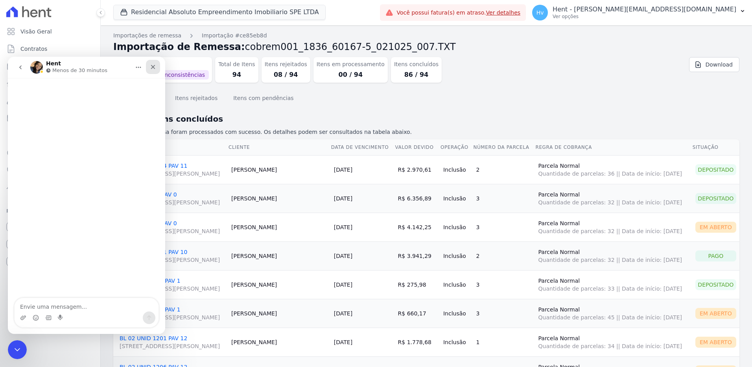
click at [155, 69] on icon "Fechar" at bounding box center [153, 67] width 4 height 4
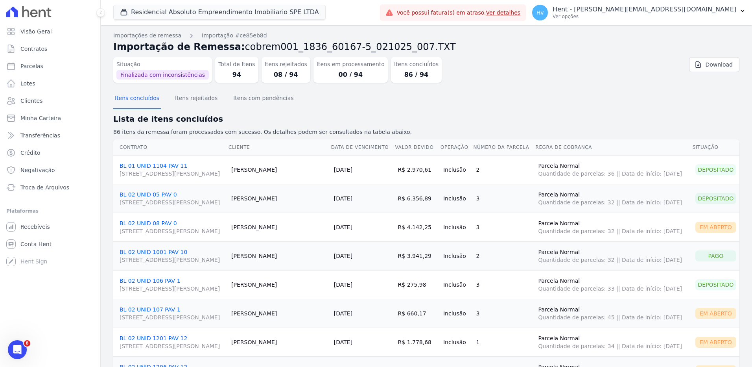
click at [521, 106] on div "Itens concluídos Itens rejeitados Itens com pendências" at bounding box center [426, 98] width 626 height 19
drag, startPoint x: 626, startPoint y: 80, endPoint x: 631, endPoint y: 69, distance: 11.6
click at [626, 80] on div "Situação Finalizada com inconsistências Total de Itens 94 Itens rejeitados 08 /…" at bounding box center [374, 68] width 522 height 29
click at [652, 14] on p "Ver opções" at bounding box center [645, 16] width 184 height 6
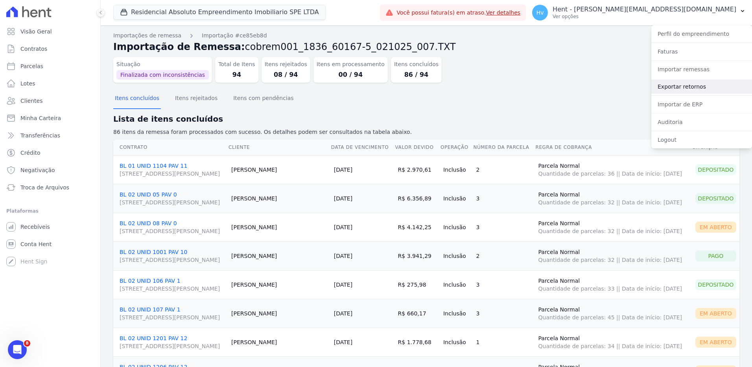
click at [682, 88] on link "Exportar retornos" at bounding box center [701, 86] width 101 height 14
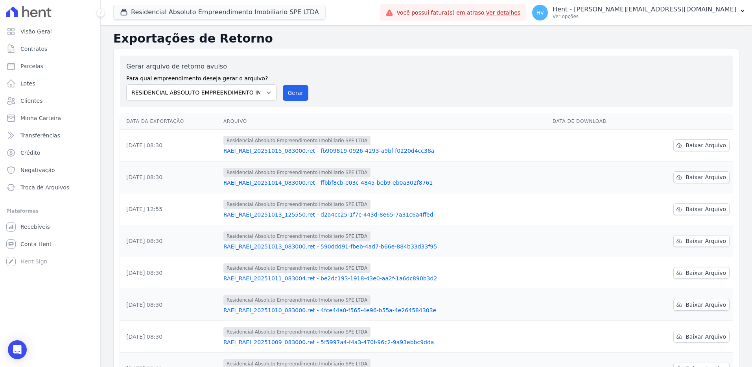
click at [430, 82] on div "Gerar arquivo de retorno avulso Para qual empreendimento deseja gerar o arquivo…" at bounding box center [426, 81] width 600 height 39
click at [371, 90] on div "Gerar arquivo de retorno avulso Para qual empreendimento deseja gerar o arquivo…" at bounding box center [426, 81] width 600 height 39
click at [293, 94] on button "Gerar" at bounding box center [296, 93] width 26 height 16
click at [649, 11] on p "Hent - [PERSON_NAME][EMAIL_ADDRESS][DOMAIN_NAME]" at bounding box center [645, 10] width 184 height 8
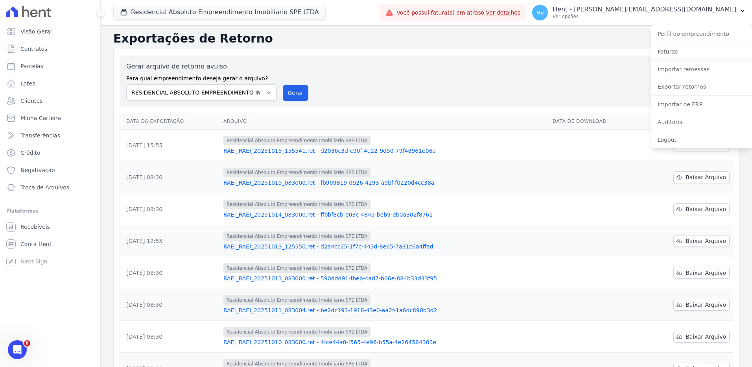
drag, startPoint x: 457, startPoint y: 81, endPoint x: 486, endPoint y: 63, distance: 33.4
click at [457, 81] on div "Gerar arquivo de retorno avulso Para qual empreendimento deseja gerar o arquivo…" at bounding box center [426, 81] width 600 height 39
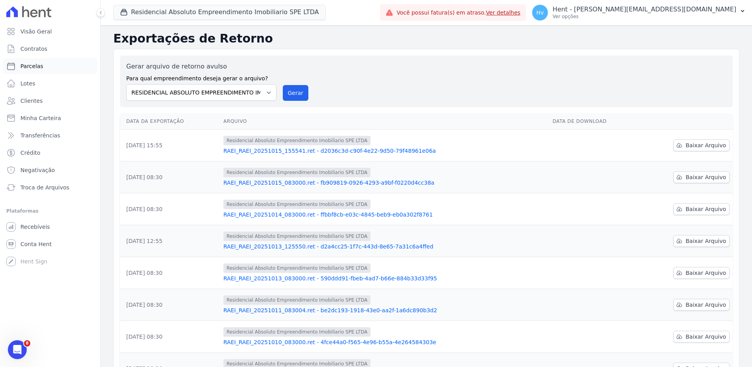
click at [36, 67] on span "Parcelas" at bounding box center [31, 66] width 23 height 8
select select
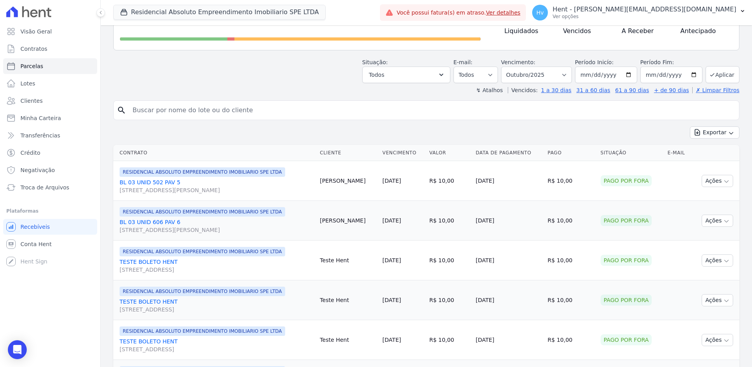
scroll to position [79, 0]
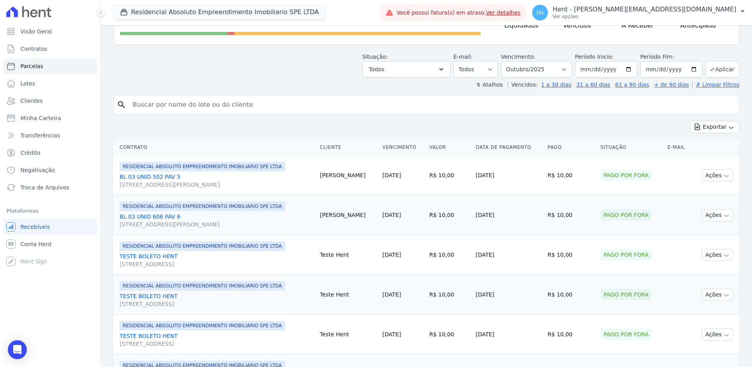
click at [140, 177] on link "BL 03 UNID 502 PAV 5 AV [STREET_ADDRESS][PERSON_NAME]" at bounding box center [217, 181] width 194 height 16
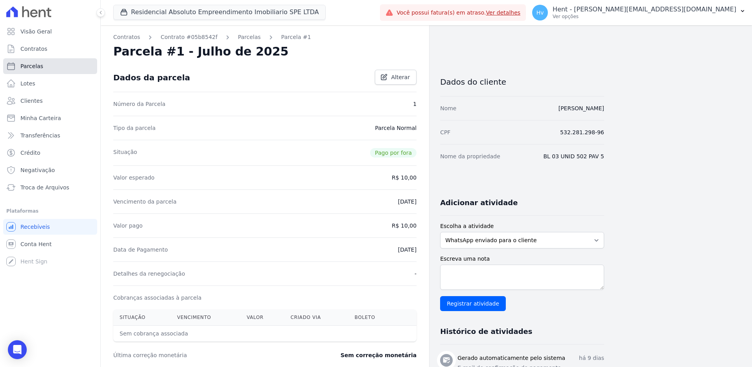
click at [41, 66] on link "Parcelas" at bounding box center [50, 66] width 94 height 16
select select
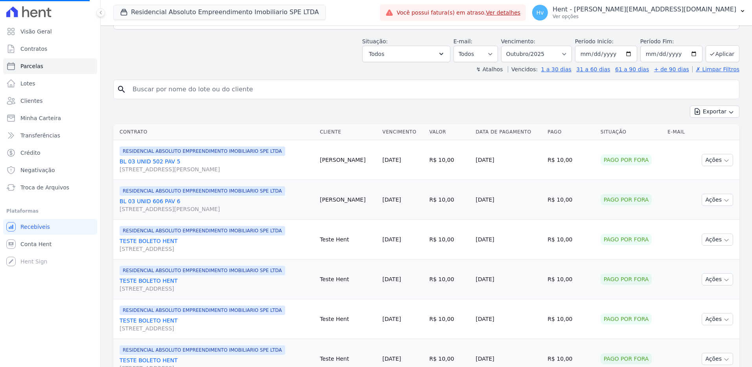
scroll to position [315, 0]
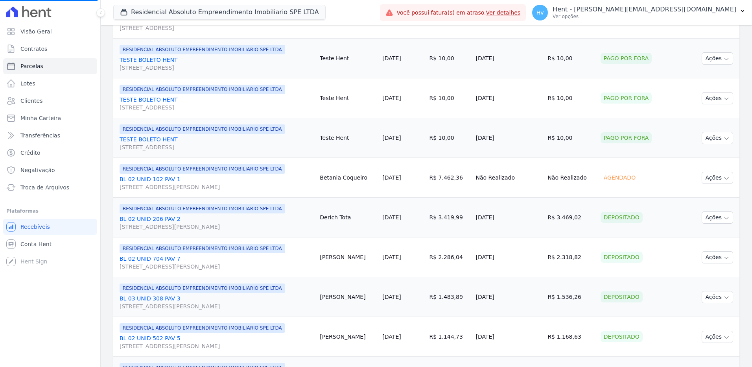
select select
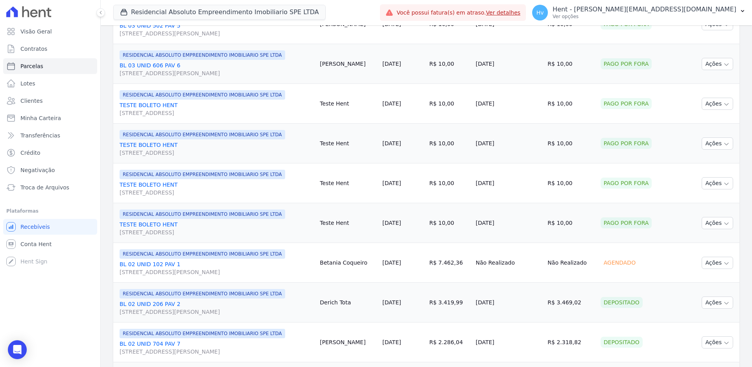
scroll to position [236, 0]
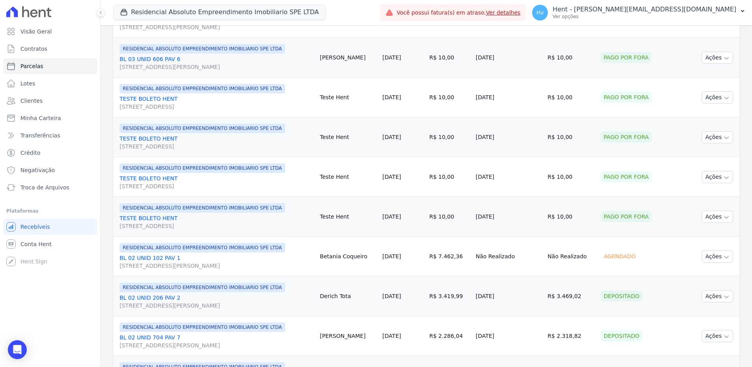
click at [158, 259] on link "BL 02 UNID 102 PAV 1 AV DR GUILHERME DUMONT VILARES, 500, JARDIM LONDRINA" at bounding box center [217, 262] width 194 height 16
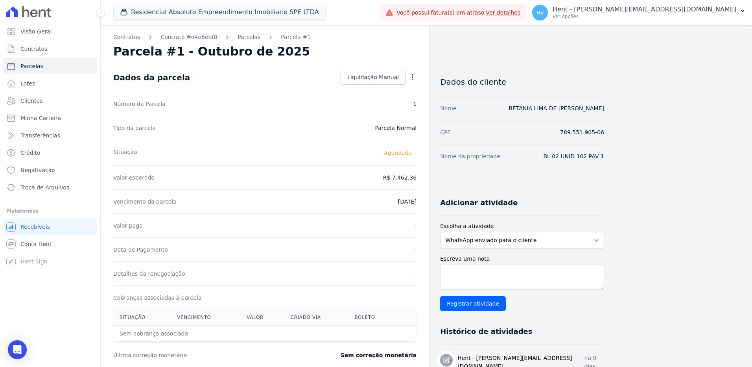
click at [414, 79] on icon "button" at bounding box center [413, 77] width 8 height 8
click at [427, 60] on div "Contratos Contrato #d4e6ebf8 Parcelas Parcela #1 Parcela #1 - Outubro de 2025 D…" at bounding box center [265, 288] width 328 height 526
click at [414, 79] on icon "button" at bounding box center [413, 77] width 8 height 8
click at [673, 62] on div "Contratos Contrato #d4e6ebf8 Parcelas Parcela #1 Parcela #1 - Outubro de 2025 D…" at bounding box center [420, 288] width 639 height 526
click at [36, 245] on span "Conta Hent" at bounding box center [35, 244] width 31 height 8
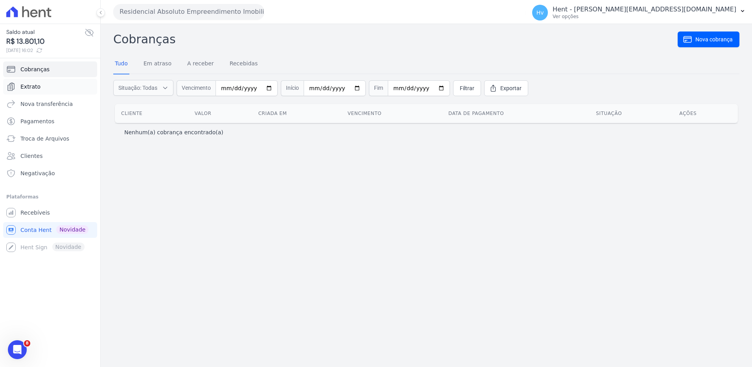
click at [33, 88] on span "Extrato" at bounding box center [30, 87] width 20 height 8
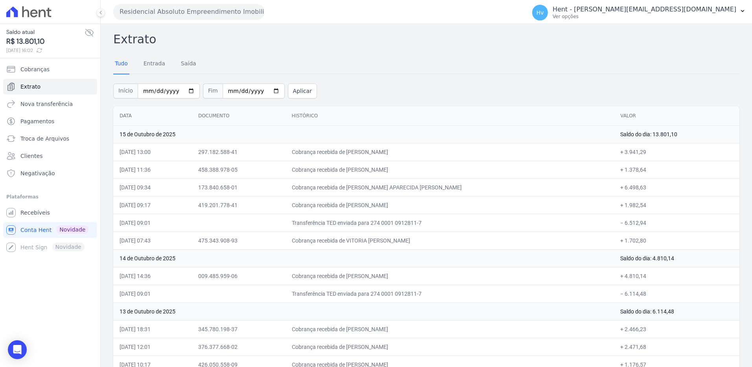
drag, startPoint x: 119, startPoint y: 151, endPoint x: 511, endPoint y: 223, distance: 398.0
click at [486, 59] on div "Tudo Entrada Saída" at bounding box center [426, 63] width 626 height 19
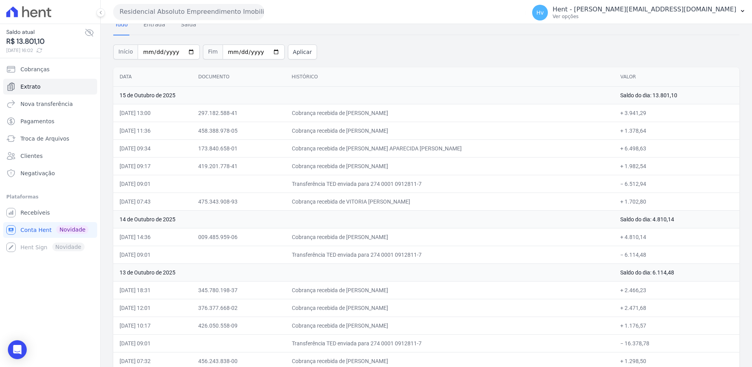
scroll to position [39, 0]
drag, startPoint x: 380, startPoint y: 114, endPoint x: 426, endPoint y: 113, distance: 46.0
click at [426, 113] on td "Cobrança recebida de FERNANDO VIEIRA DE ALMEIDA" at bounding box center [450, 112] width 329 height 18
click at [238, 120] on td "297.182.588-41" at bounding box center [239, 112] width 94 height 18
drag, startPoint x: 223, startPoint y: 112, endPoint x: 252, endPoint y: 114, distance: 29.5
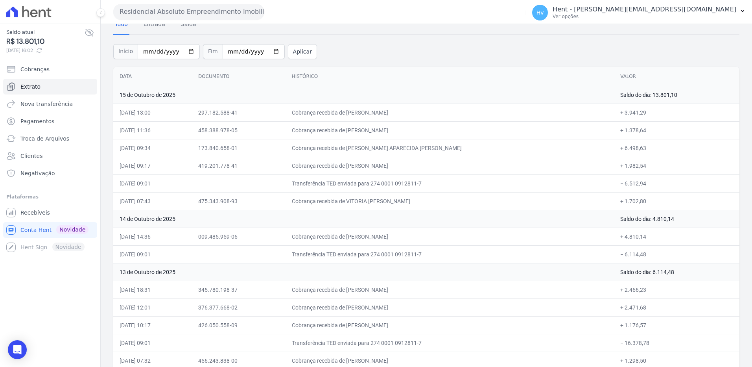
click at [252, 114] on td "297.182.588-41" at bounding box center [239, 112] width 94 height 18
click at [34, 68] on span "Cobranças" at bounding box center [34, 69] width 29 height 8
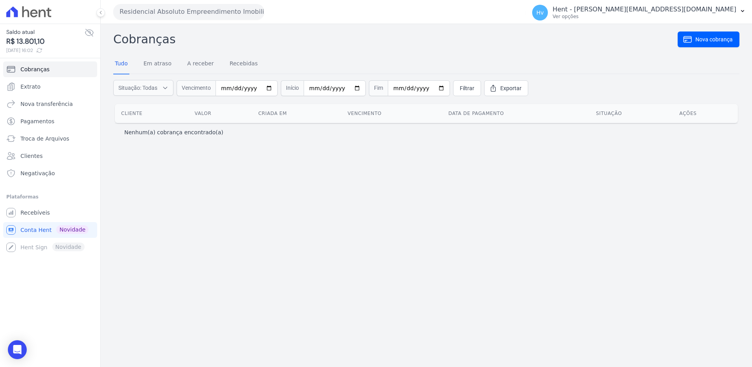
click at [714, 70] on nav "Tudo Em atraso A receber Recebidas" at bounding box center [426, 64] width 626 height 20
click at [711, 40] on span "Nova cobrança" at bounding box center [713, 39] width 37 height 8
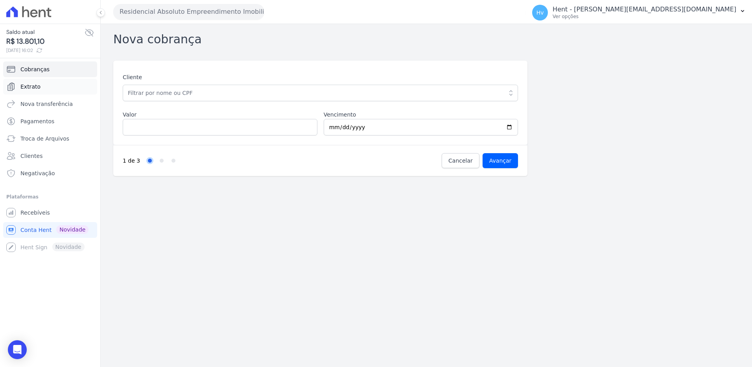
click at [33, 86] on span "Extrato" at bounding box center [30, 87] width 20 height 8
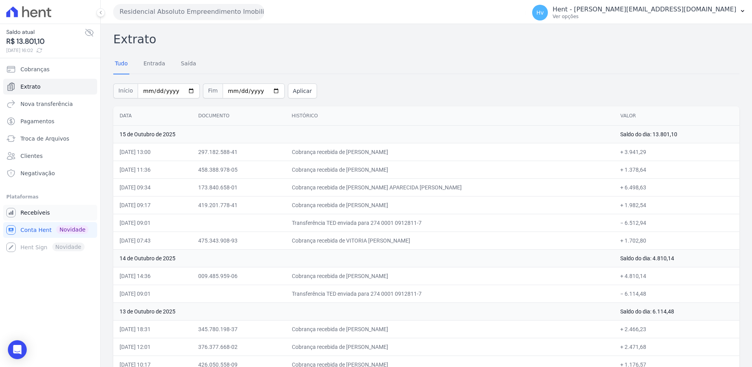
click at [37, 213] on span "Recebíveis" at bounding box center [35, 212] width 30 height 8
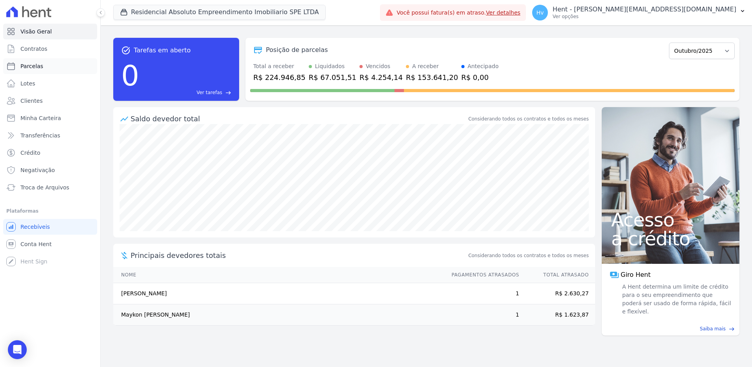
click at [29, 66] on span "Parcelas" at bounding box center [31, 66] width 23 height 8
select select
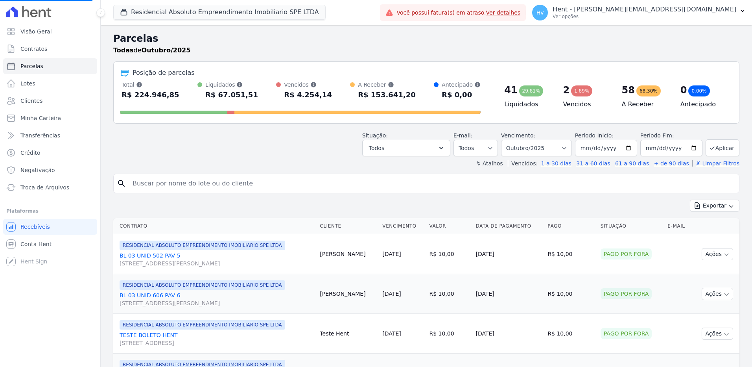
select select
click at [445, 147] on icon "button" at bounding box center [441, 148] width 8 height 8
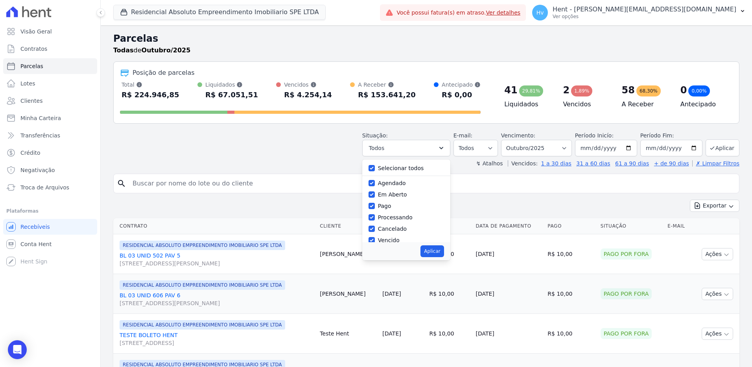
click at [405, 169] on label "Selecionar todos" at bounding box center [401, 168] width 46 height 6
click at [375, 169] on input "Selecionar todos" at bounding box center [372, 168] width 6 height 6
checkbox input "false"
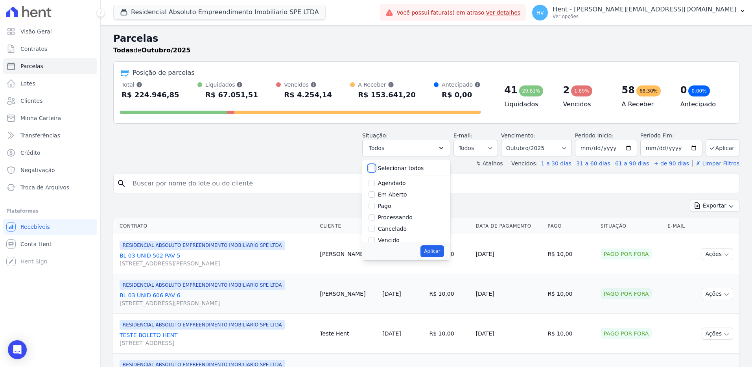
checkbox input "false"
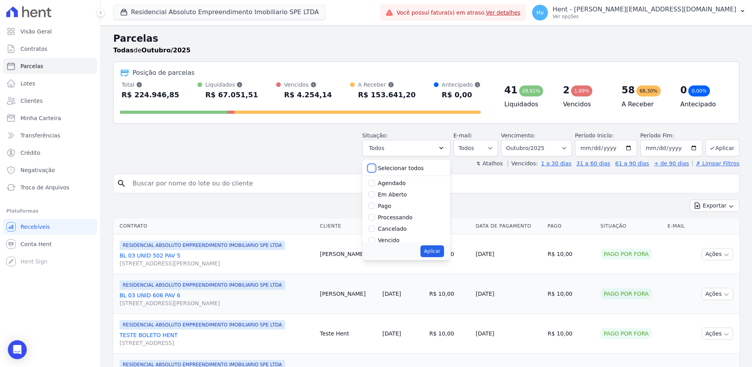
checkbox input "false"
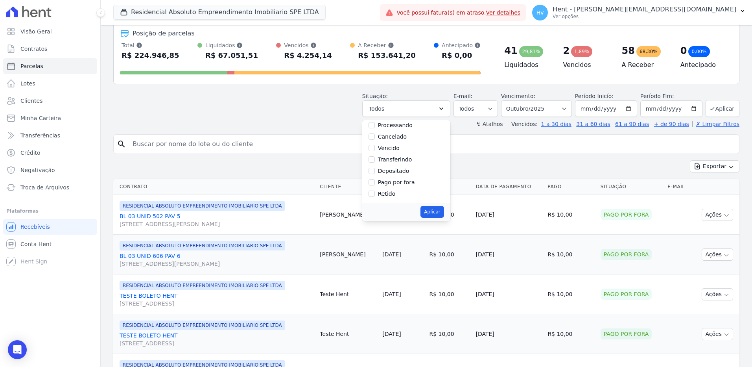
click at [397, 148] on label "Vencido" at bounding box center [389, 148] width 22 height 6
click at [375, 148] on input "Vencido" at bounding box center [372, 148] width 6 height 6
checkbox input "true"
click at [435, 209] on button "Aplicar" at bounding box center [432, 212] width 23 height 12
select select "overdue"
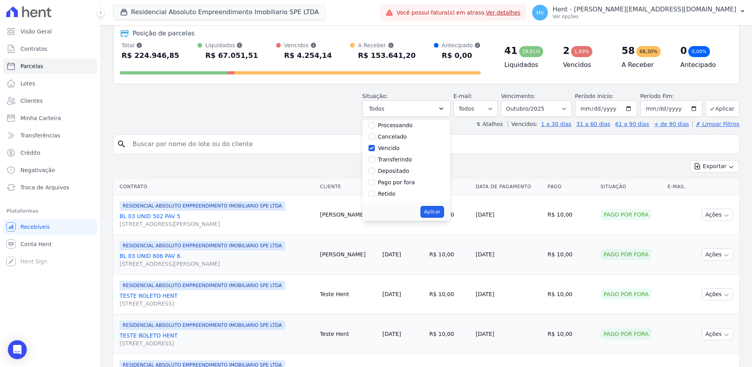
scroll to position [14, 0]
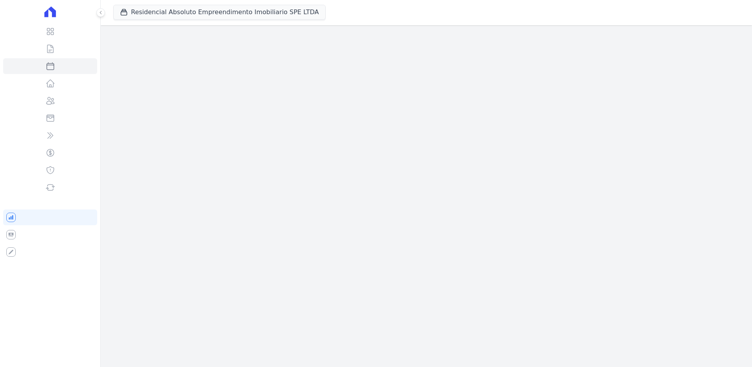
select select
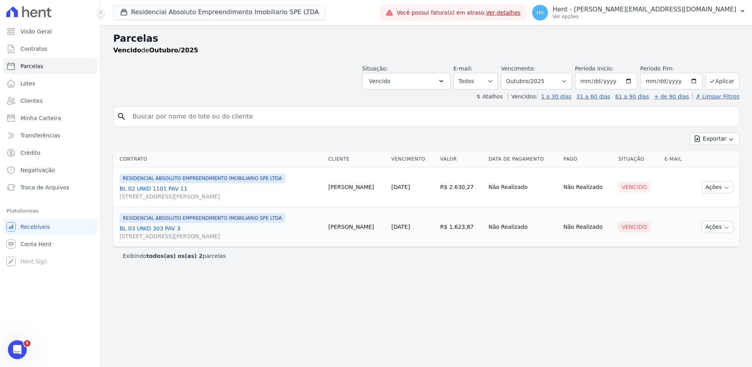
click at [162, 190] on link "BL 02 UNID 1101 PAV 11 AV DR GUILHERME DUMONT VILARES, 500, JARDIM LONDRINA" at bounding box center [221, 192] width 203 height 16
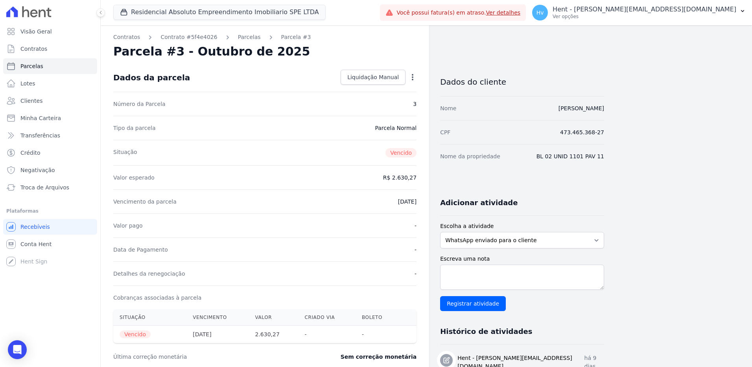
click at [412, 79] on icon "button" at bounding box center [413, 77] width 8 height 8
click at [366, 88] on link "Alterar" at bounding box center [378, 88] width 69 height 14
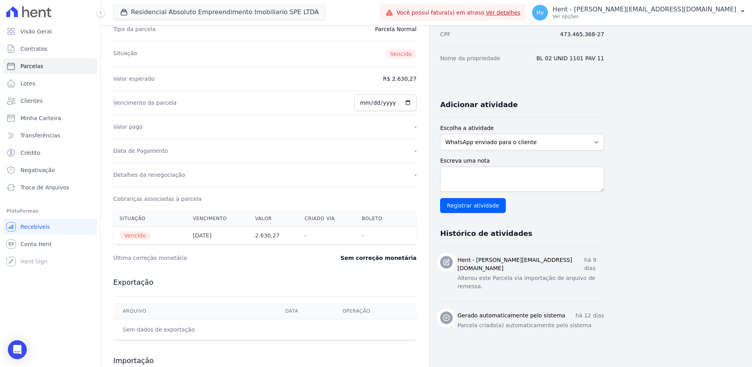
scroll to position [39, 0]
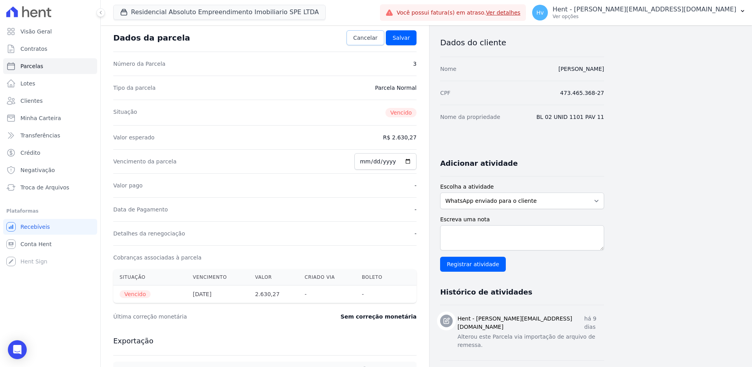
click at [365, 37] on span "Cancelar" at bounding box center [365, 38] width 24 height 8
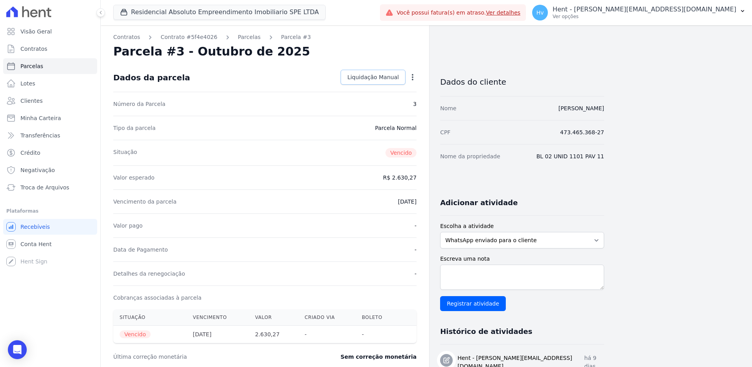
click at [389, 79] on span "Liquidação Manual" at bounding box center [373, 77] width 52 height 8
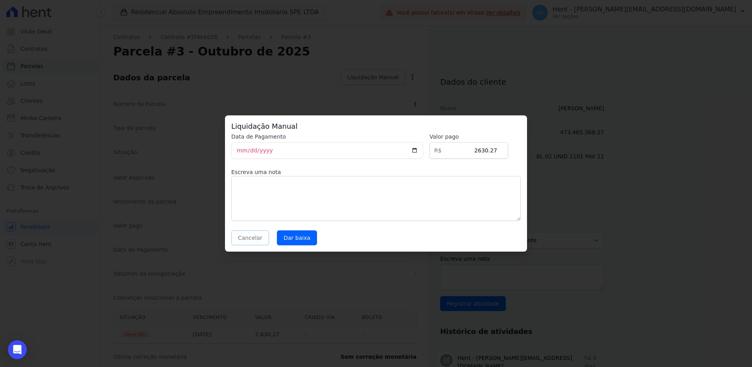
click at [248, 242] on button "Cancelar" at bounding box center [250, 237] width 38 height 15
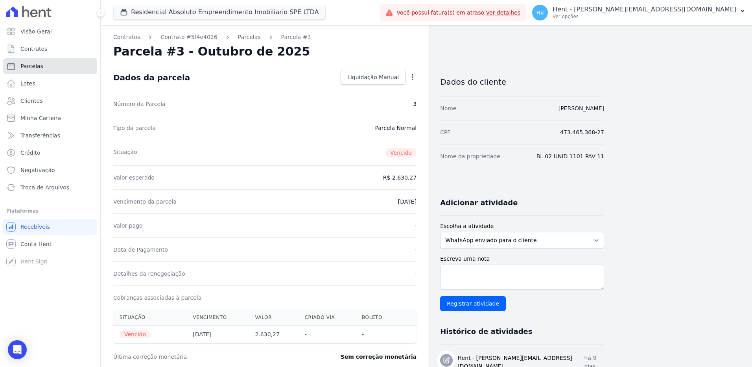
drag, startPoint x: 37, startPoint y: 66, endPoint x: 72, endPoint y: 68, distance: 35.4
click at [37, 66] on span "Parcelas" at bounding box center [31, 66] width 23 height 8
select select
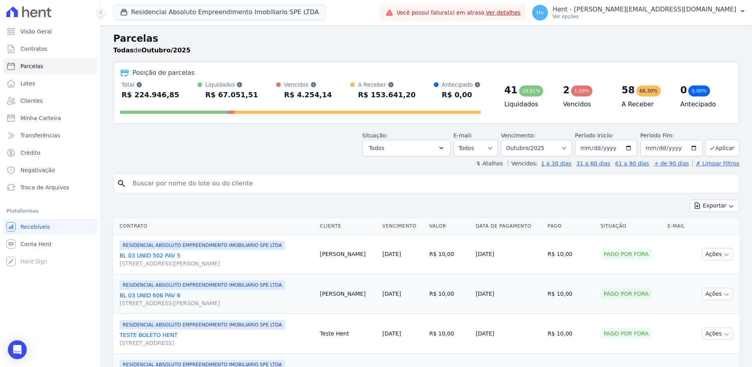
click at [668, 32] on h2 "Parcelas" at bounding box center [426, 38] width 626 height 14
click at [653, 12] on p "Hent - [PERSON_NAME][EMAIL_ADDRESS][DOMAIN_NAME]" at bounding box center [645, 10] width 184 height 8
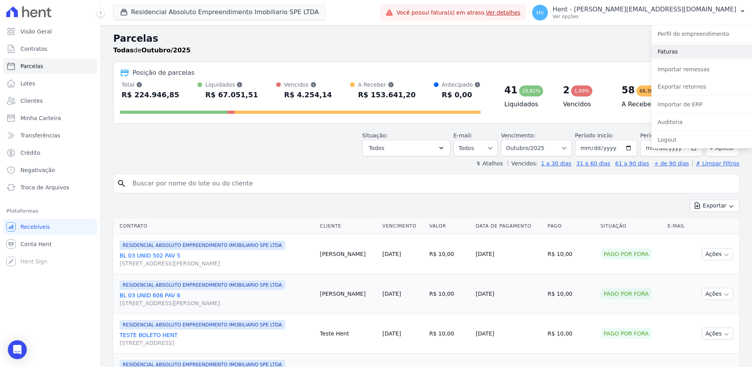
click at [667, 52] on link "Faturas" at bounding box center [701, 51] width 101 height 14
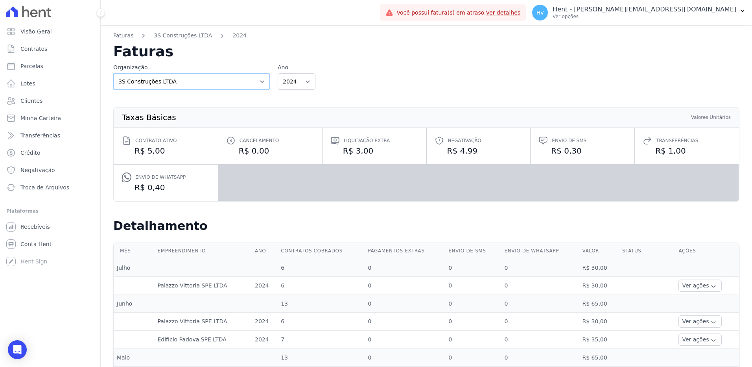
click at [256, 76] on select "3S Construções LTDA ACL CONSTRUTORA E INCORPORADORA LTDA AGC Urbanismo Agile Ur…" at bounding box center [191, 81] width 157 height 17
select select "8e4465f7-a4f3-4b6e-8e61-bf7d968990c6"
click at [113, 73] on select "3S Construções LTDA ACL CONSTRUTORA E INCORPORADORA LTDA AGC Urbanismo Agile Ur…" at bounding box center [191, 81] width 157 height 17
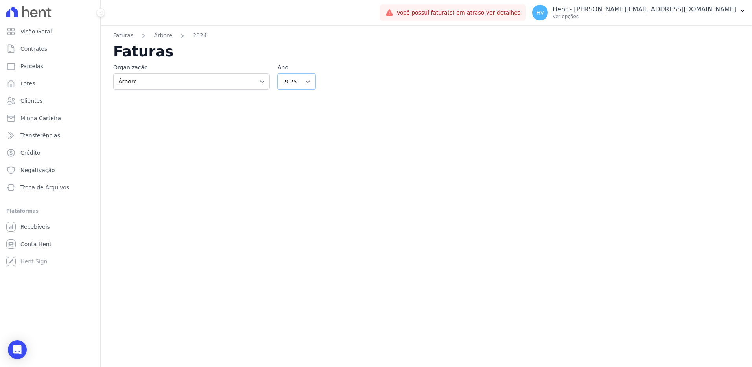
click at [295, 83] on select "2025 2023 2022 2021" at bounding box center [297, 81] width 38 height 17
click at [278, 73] on select "2025 2023 2022 2021" at bounding box center [297, 81] width 38 height 17
click at [234, 136] on div "Faturas [GEOGRAPHIC_DATA] 2024 Faturas Organização 3S Construções LTDA ACL CONS…" at bounding box center [426, 195] width 651 height 341
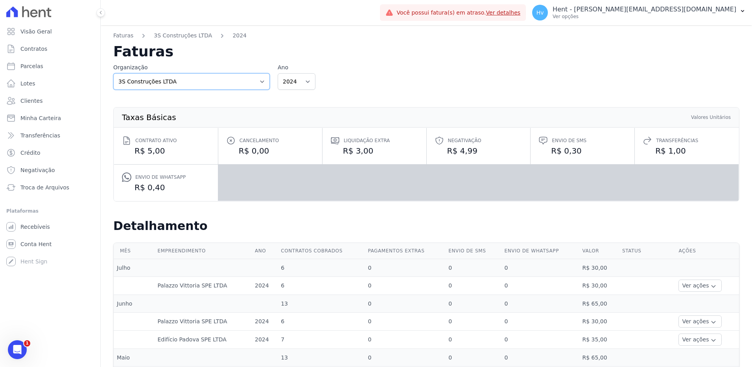
click at [162, 83] on select "3S Construções LTDA ACL CONSTRUTORA E INCORPORADORA LTDA AGC Urbanismo Agile Ur…" at bounding box center [191, 81] width 157 height 17
select select "8e4465f7-a4f3-4b6e-8e61-bf7d968990c6"
click at [113, 73] on select "3S Construções LTDA ACL CONSTRUTORA E INCORPORADORA LTDA AGC Urbanismo Agile Ur…" at bounding box center [191, 81] width 157 height 17
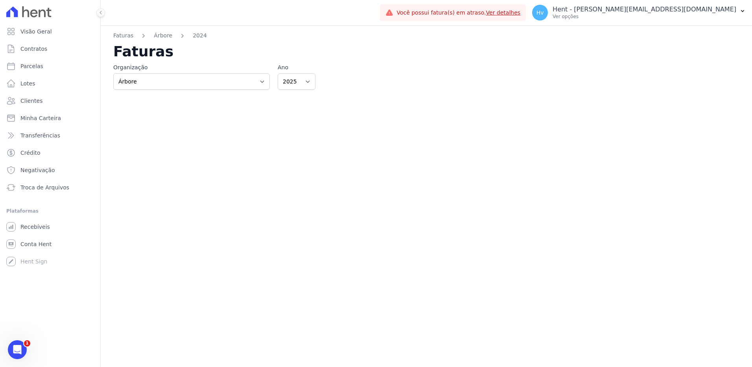
click at [300, 170] on div "Faturas [GEOGRAPHIC_DATA] 2024 Faturas Organização 3S Construções LTDA ACL CONS…" at bounding box center [426, 195] width 651 height 341
click at [312, 171] on div "Faturas [GEOGRAPHIC_DATA] 2024 Faturas Organização 3S Construções LTDA ACL CONS…" at bounding box center [426, 195] width 651 height 341
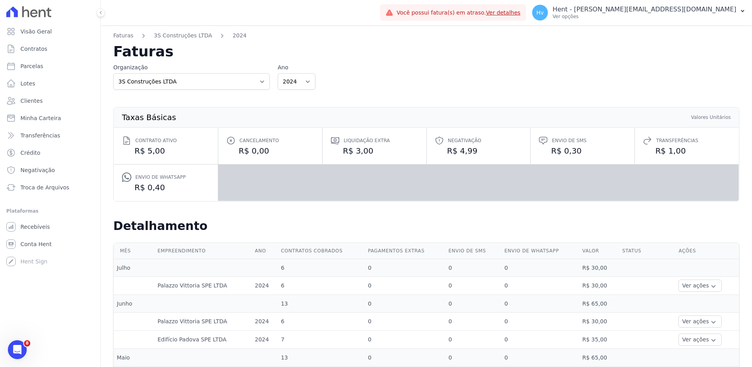
click at [650, 54] on h2 "Faturas" at bounding box center [426, 51] width 626 height 14
click at [670, 14] on p "Ver opções" at bounding box center [645, 16] width 184 height 6
click at [447, 79] on div "Organização 3S Construções LTDA ACL CONSTRUTORA E INCORPORADORA LTDA AGC Urbani…" at bounding box center [426, 76] width 626 height 26
click at [301, 81] on select "2024 2023" at bounding box center [297, 81] width 38 height 17
click at [411, 76] on div "Organização 3S Construções LTDA ACL CONSTRUTORA E INCORPORADORA LTDA AGC Urbani…" at bounding box center [426, 76] width 626 height 26
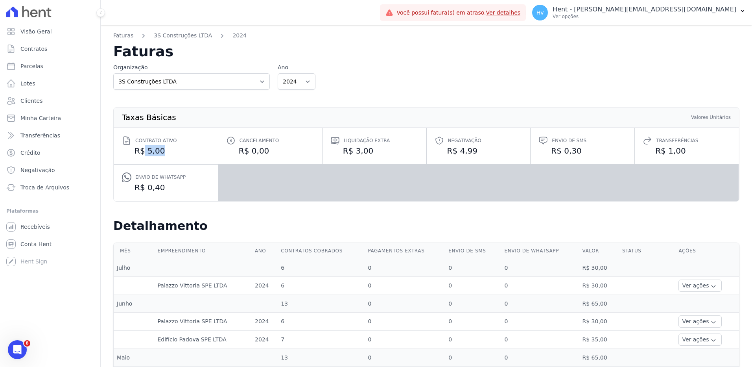
drag, startPoint x: 166, startPoint y: 150, endPoint x: 144, endPoint y: 152, distance: 22.2
click at [144, 152] on dd "R$ 5,00" at bounding box center [166, 150] width 88 height 11
drag, startPoint x: 375, startPoint y: 153, endPoint x: 349, endPoint y: 153, distance: 26.0
click at [349, 153] on dd "R$ 3,00" at bounding box center [374, 150] width 88 height 11
drag, startPoint x: 470, startPoint y: 153, endPoint x: 455, endPoint y: 155, distance: 15.8
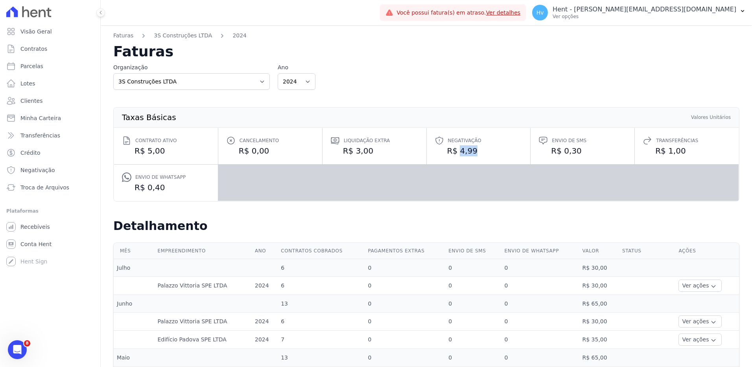
click at [455, 155] on dd "R$ 4,99" at bounding box center [479, 150] width 88 height 11
drag, startPoint x: 661, startPoint y: 150, endPoint x: 679, endPoint y: 151, distance: 17.3
click at [679, 151] on dd "R$ 1,00" at bounding box center [687, 150] width 88 height 11
click at [45, 234] on link "Recebíveis" at bounding box center [50, 227] width 94 height 16
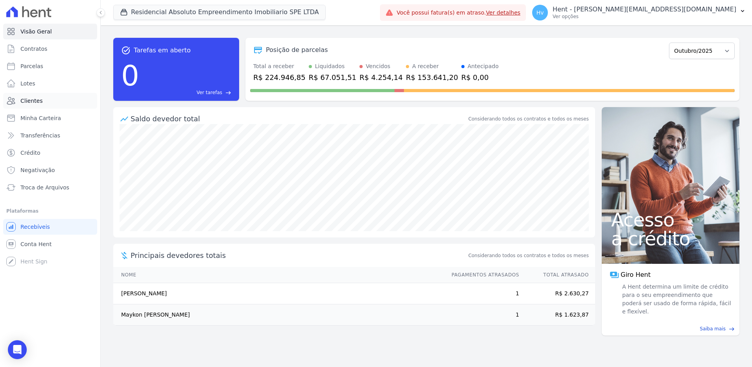
click at [27, 99] on span "Clientes" at bounding box center [31, 101] width 22 height 8
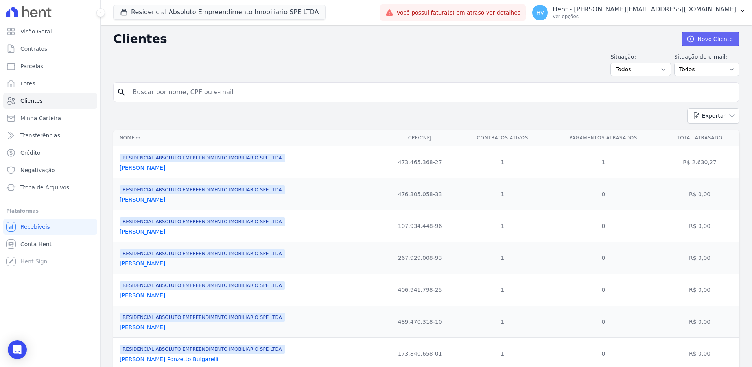
click at [699, 41] on link "Novo Cliente" at bounding box center [711, 38] width 58 height 15
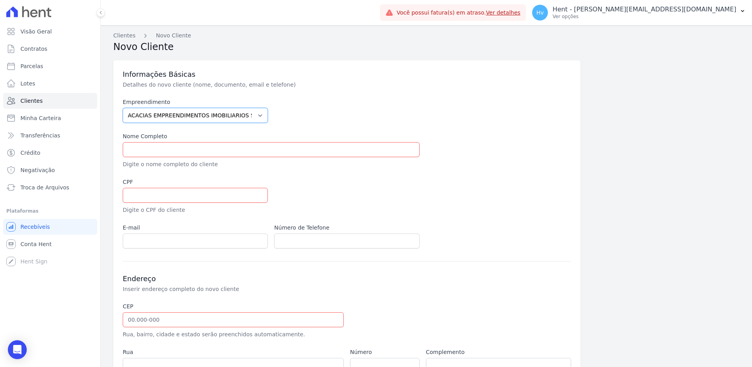
click at [203, 113] on select "ACACIAS EMPREENDIMENTOS IMOBILIARIOS SPE LTDA Acaiá Residencial ACQUA 8 PELOTAS…" at bounding box center [195, 115] width 145 height 15
click at [389, 100] on div at bounding box center [346, 110] width 145 height 25
click at [185, 149] on input "text" at bounding box center [271, 149] width 297 height 15
click at [428, 87] on div "Informações Básicas Detalhes do novo cliente (nome, documento, email e telefone)" at bounding box center [347, 79] width 448 height 19
click at [143, 142] on input "text" at bounding box center [271, 149] width 297 height 15
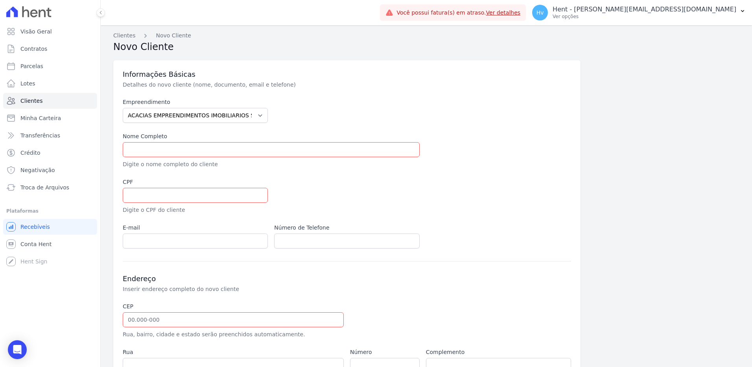
click at [457, 186] on div at bounding box center [422, 196] width 297 height 36
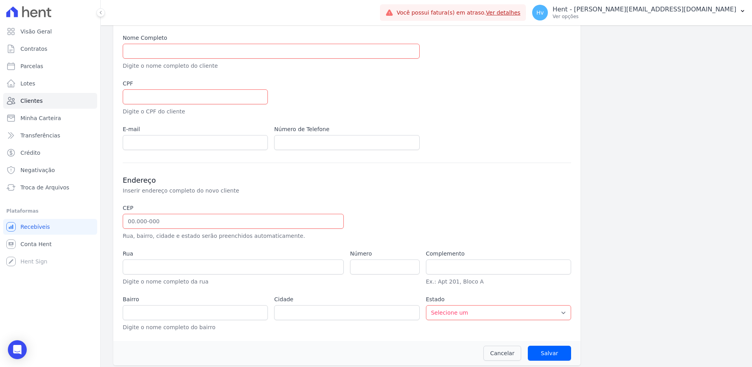
scroll to position [103, 0]
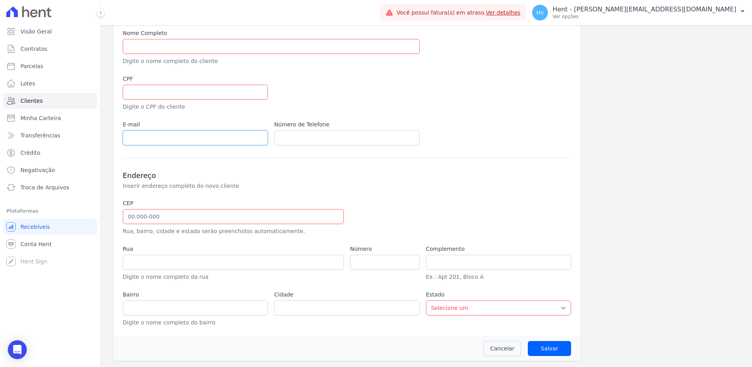
click at [219, 141] on input "email" at bounding box center [195, 137] width 145 height 15
click at [369, 172] on h3 "Endereço" at bounding box center [347, 175] width 448 height 9
click at [126, 127] on label "E-mail" at bounding box center [195, 124] width 145 height 8
click at [421, 175] on h3 "Endereço" at bounding box center [347, 175] width 448 height 9
click at [133, 216] on input "text" at bounding box center [233, 216] width 221 height 15
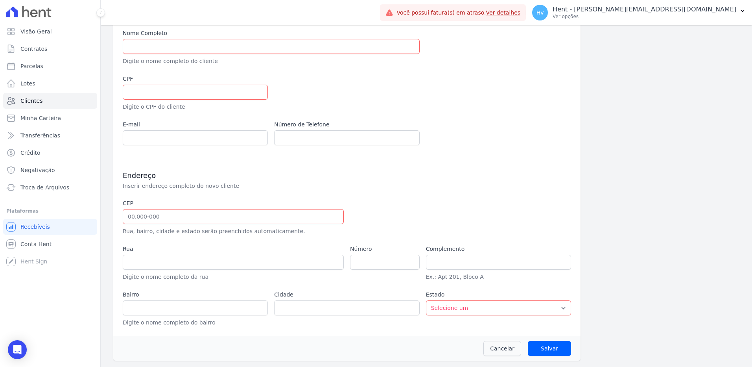
click at [342, 172] on h3 "Endereço" at bounding box center [347, 175] width 448 height 9
click at [24, 83] on span "Lotes" at bounding box center [27, 83] width 15 height 8
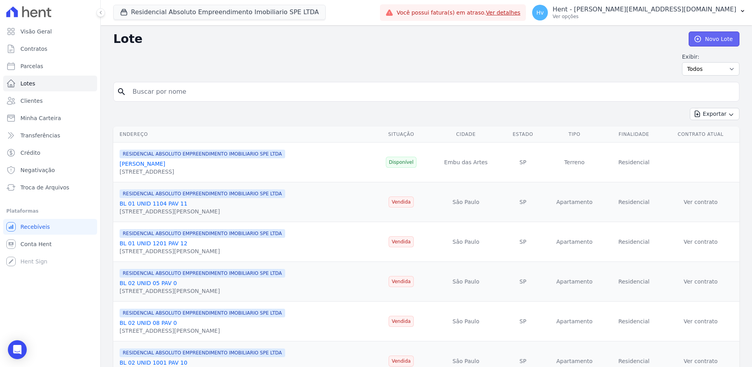
click at [719, 36] on link "Novo Lote" at bounding box center [714, 38] width 51 height 15
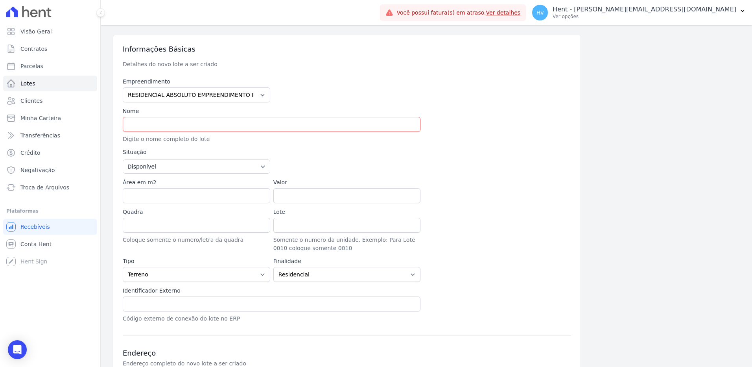
scroll to position [39, 0]
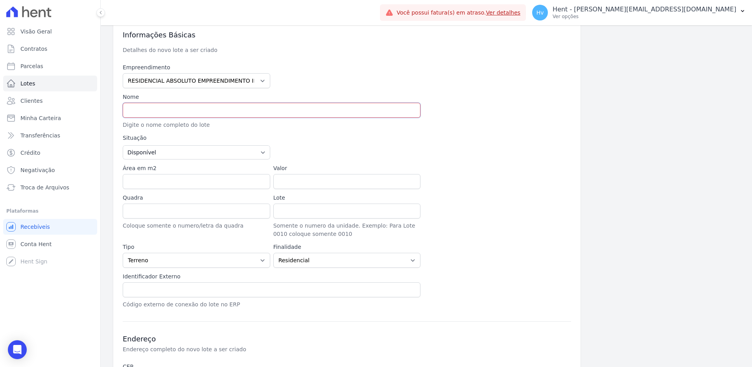
click at [144, 112] on input "text" at bounding box center [272, 110] width 298 height 15
click at [504, 123] on div at bounding box center [498, 111] width 148 height 36
click at [163, 156] on select "Disponível Vendida Reservada Indisponível" at bounding box center [197, 152] width 148 height 14
click at [395, 150] on div at bounding box center [422, 147] width 298 height 26
click at [159, 185] on input "Área em m2" at bounding box center [197, 181] width 148 height 15
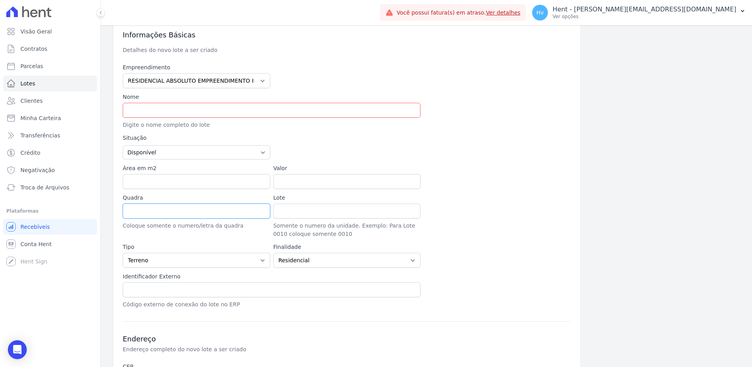
drag, startPoint x: 162, startPoint y: 217, endPoint x: 188, endPoint y: 203, distance: 29.4
click at [162, 217] on input "Quadra" at bounding box center [197, 210] width 148 height 15
click at [312, 181] on input "Valor" at bounding box center [347, 181] width 148 height 15
click at [315, 211] on input "Lote" at bounding box center [347, 210] width 148 height 15
click at [182, 211] on input "Quadra" at bounding box center [197, 210] width 148 height 15
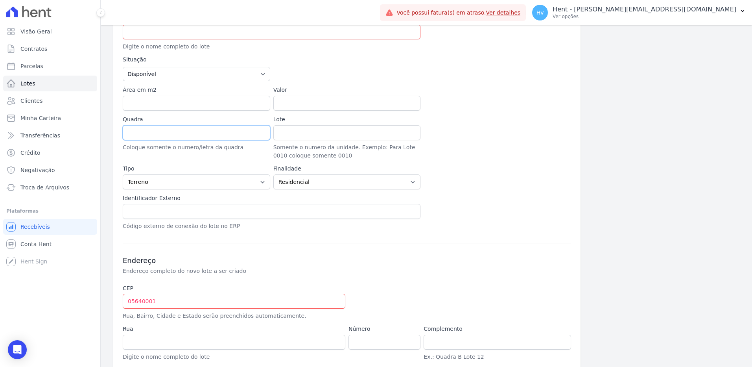
scroll to position [118, 0]
click at [541, 200] on div "Empreendimento ACACIAS EMPREENDIMENTOS IMOBILIARIOS SPE LTDA Acaiá Residencial …" at bounding box center [347, 107] width 448 height 245
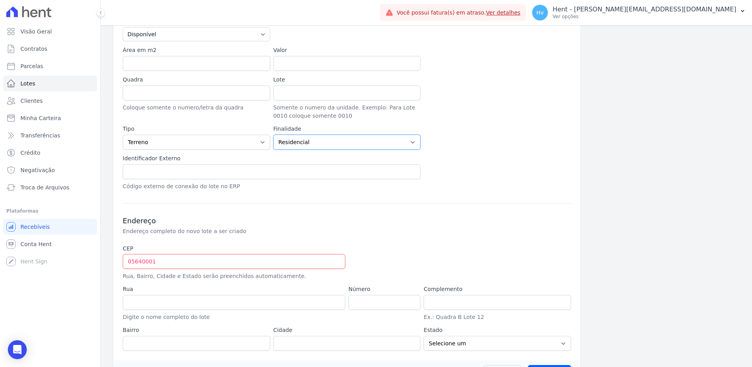
click at [287, 140] on select "Residencial Não-residencial Comercial Industrial Misto" at bounding box center [347, 142] width 148 height 15
click at [488, 155] on div "Empreendimento ACACIAS EMPREENDIMENTOS IMOBILIARIOS SPE LTDA Acaiá Residencial …" at bounding box center [347, 67] width 448 height 245
drag, startPoint x: 157, startPoint y: 188, endPoint x: 174, endPoint y: 186, distance: 17.3
click at [174, 186] on p "Código externo de conexão do lote no ERP" at bounding box center [272, 186] width 298 height 8
drag, startPoint x: 174, startPoint y: 186, endPoint x: 138, endPoint y: 171, distance: 39.5
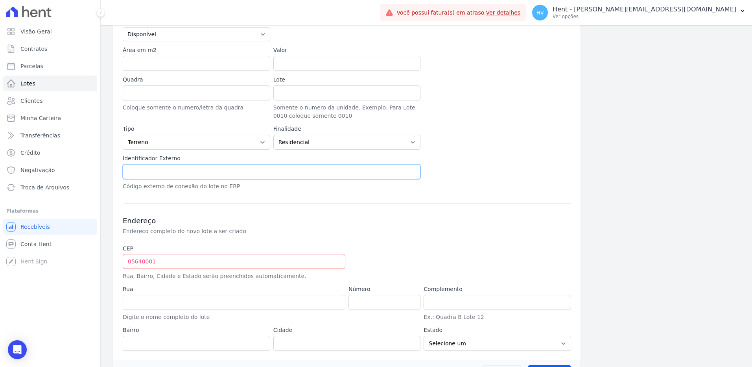
click at [137, 174] on input "text" at bounding box center [272, 171] width 298 height 15
drag, startPoint x: 139, startPoint y: 157, endPoint x: 145, endPoint y: 157, distance: 5.9
click at [145, 157] on label "Identificador Externo" at bounding box center [272, 158] width 298 height 8
drag, startPoint x: 145, startPoint y: 157, endPoint x: 137, endPoint y: 173, distance: 17.9
click at [137, 173] on input "text" at bounding box center [272, 171] width 298 height 15
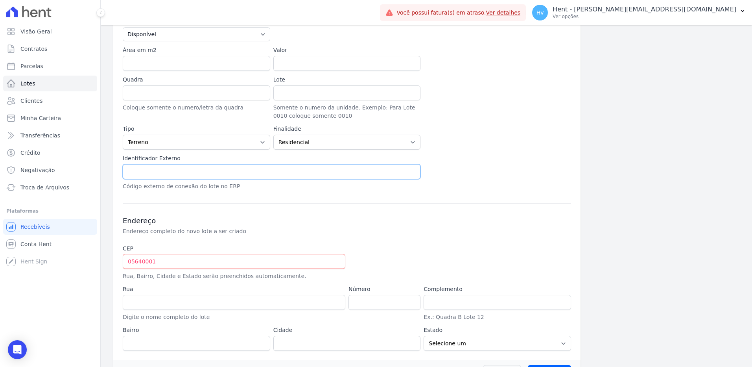
click at [140, 170] on input "text" at bounding box center [272, 171] width 298 height 15
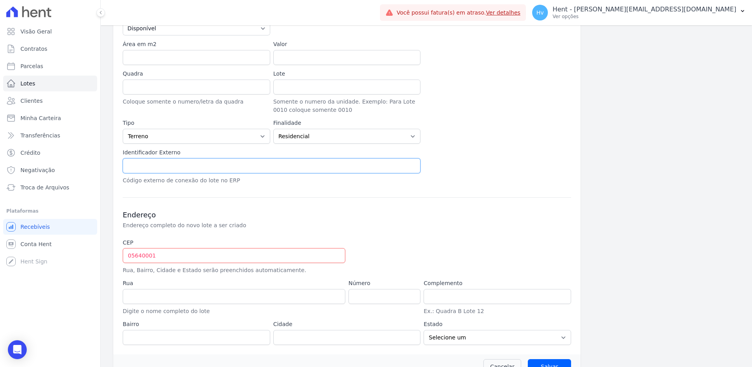
scroll to position [181, 0]
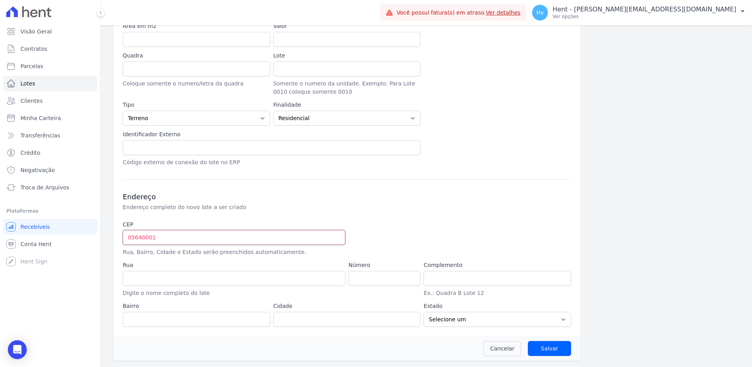
drag, startPoint x: 160, startPoint y: 235, endPoint x: 113, endPoint y: 235, distance: 46.8
click at [113, 235] on div "Lotes [GEOGRAPHIC_DATA] [GEOGRAPHIC_DATA] Informações Básicas Detalhes do novo …" at bounding box center [426, 105] width 651 height 523
click at [26, 50] on span "Contratos" at bounding box center [33, 49] width 27 height 8
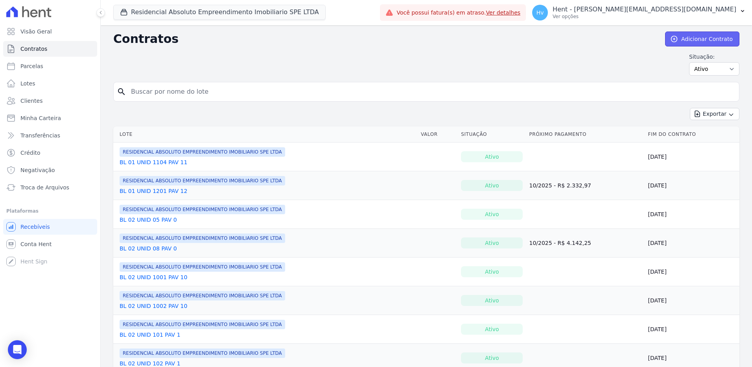
click at [703, 41] on link "Adicionar Contrato" at bounding box center [702, 38] width 74 height 15
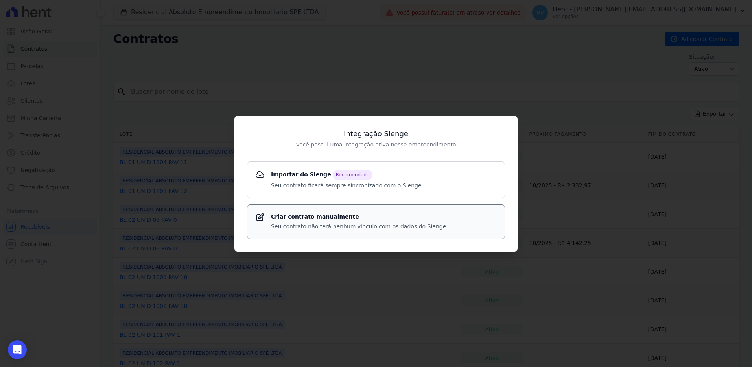
click at [325, 220] on strong "Criar contrato manualmente" at bounding box center [359, 216] width 177 height 8
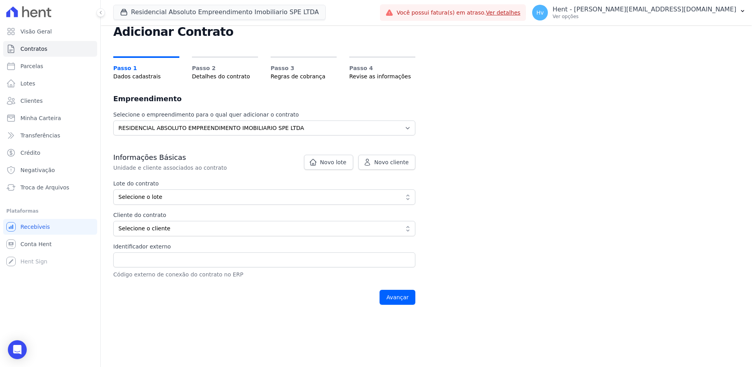
scroll to position [39, 0]
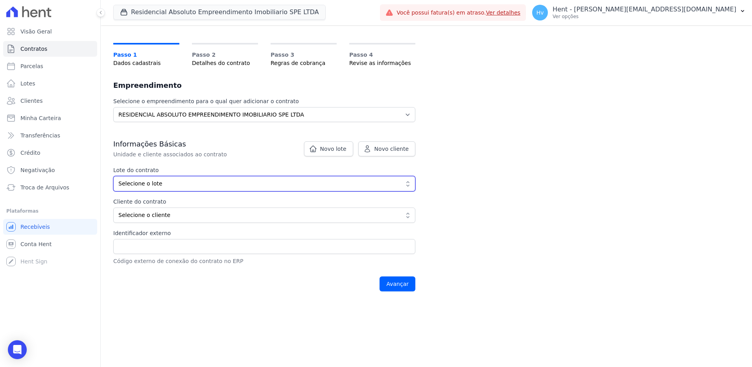
click at [182, 181] on span "Selecione o lote" at bounding box center [258, 183] width 281 height 8
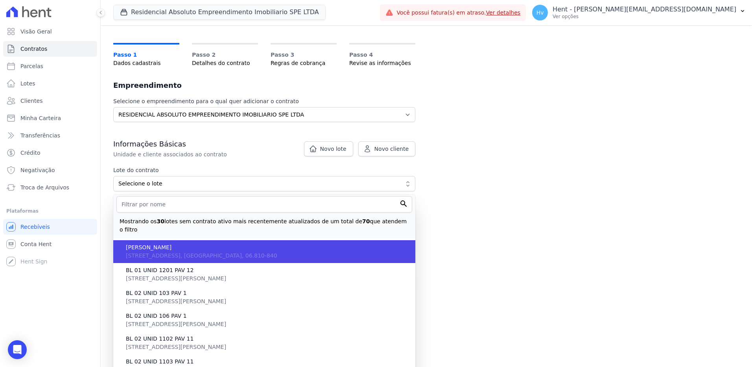
click at [158, 243] on span "[PERSON_NAME]" at bounding box center [267, 247] width 283 height 8
type input "6023c569-75f2-4573-a23b-2731fa417a7e"
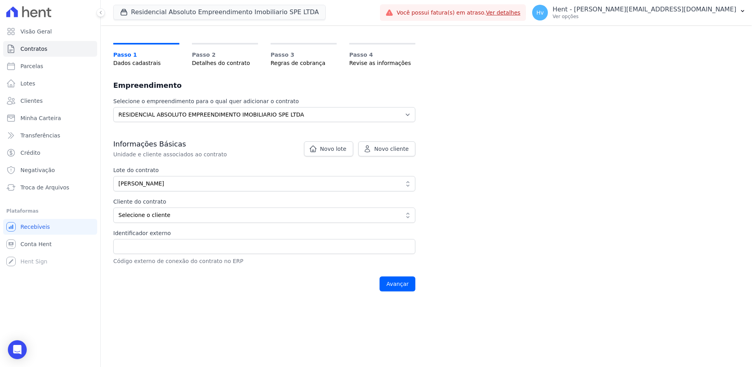
click at [172, 223] on div "Informações Básicas Unidade e cliente associados ao contrato Lote do contrato 6…" at bounding box center [264, 202] width 302 height 126
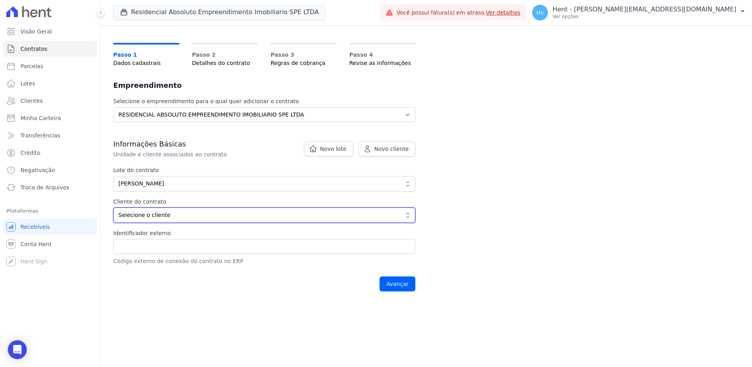
click at [192, 212] on span "Selecione o cliente" at bounding box center [258, 215] width 281 height 8
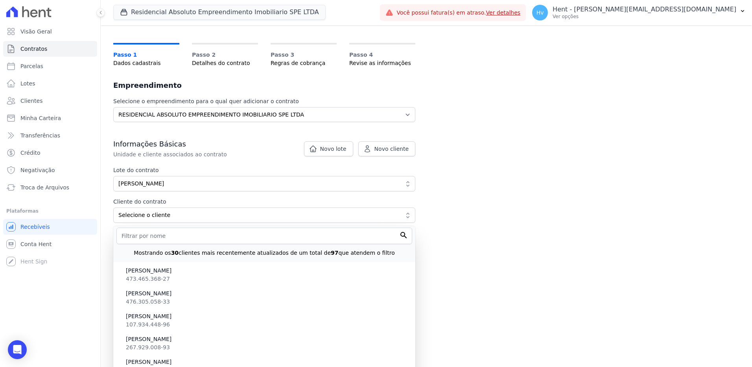
click at [559, 220] on div "Contratos Adicionar Contrato Adicionar Contrato Passo 1 Dados cadastrais Passo …" at bounding box center [426, 156] width 651 height 341
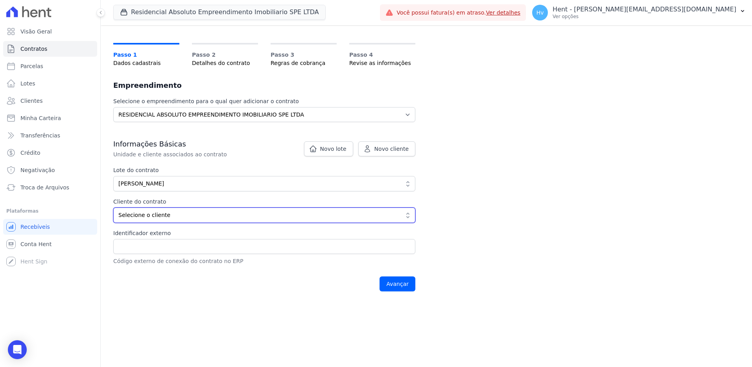
click at [158, 210] on button "Selecione o cliente" at bounding box center [264, 214] width 302 height 15
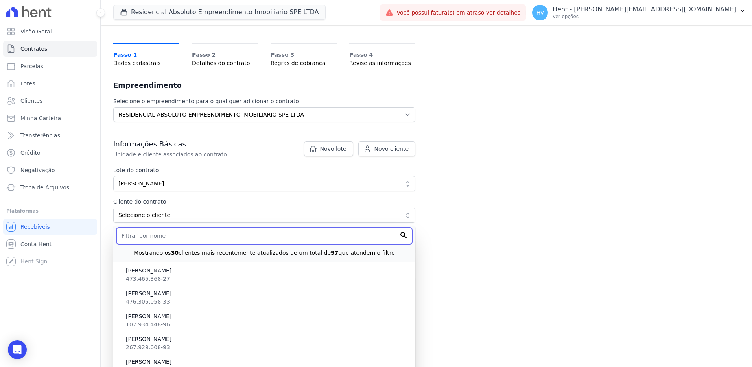
click at [166, 238] on input "text" at bounding box center [264, 235] width 296 height 17
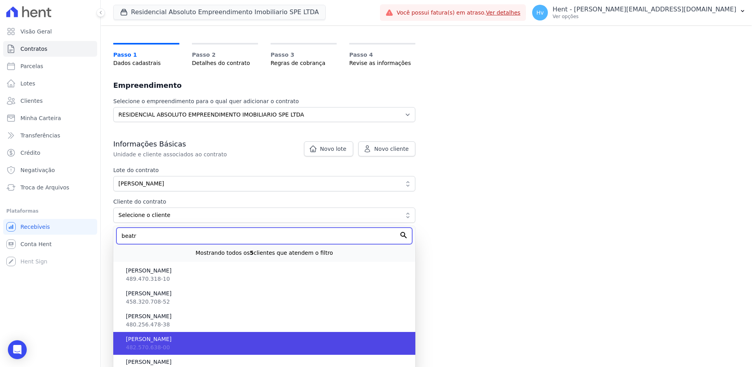
type input "beatr"
click at [211, 345] on li "[PERSON_NAME] 482.570.638-00" at bounding box center [264, 343] width 302 height 23
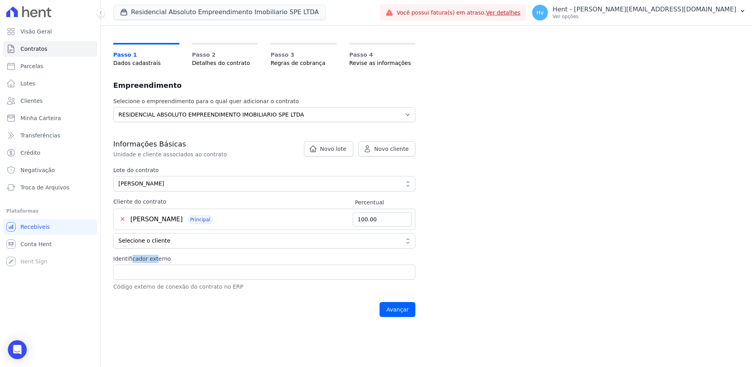
drag, startPoint x: 131, startPoint y: 258, endPoint x: 155, endPoint y: 256, distance: 24.0
click at [155, 256] on label "Identificador externo" at bounding box center [264, 259] width 302 height 8
click at [474, 331] on main "Contratos Adicionar Contrato Adicionar Contrato Passo 1 Dados cadastrais Passo …" at bounding box center [426, 195] width 651 height 341
click at [188, 271] on input "Identificador externo" at bounding box center [264, 271] width 302 height 15
type input "fdfdf"
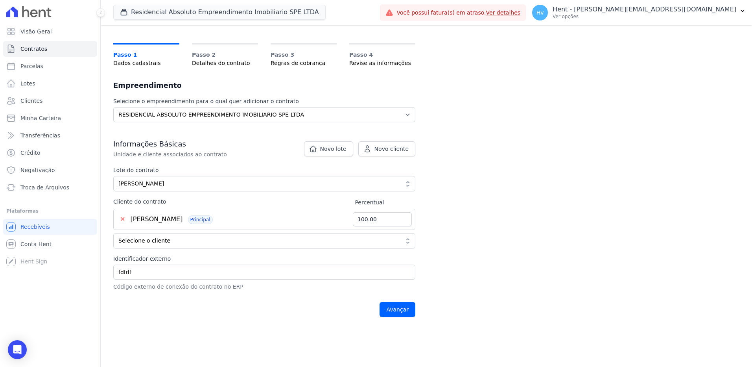
click at [642, 233] on div "Contratos Adicionar Contrato Adicionar Contrato Passo 1 Dados cadastrais Passo …" at bounding box center [426, 157] width 651 height 342
click at [404, 311] on input "Avançar" at bounding box center [398, 309] width 36 height 15
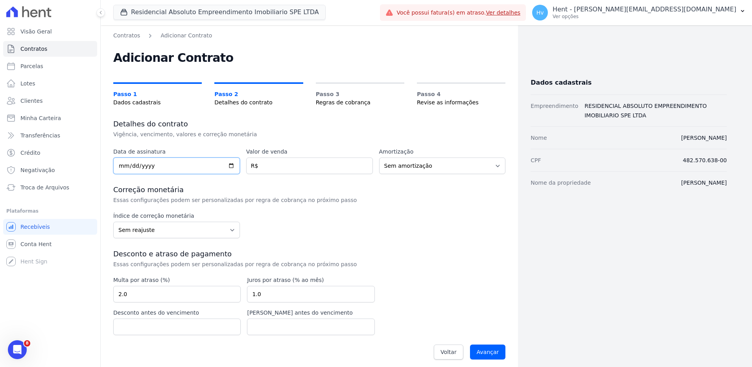
click at [157, 166] on input "date" at bounding box center [176, 165] width 127 height 17
click at [283, 167] on input "number" at bounding box center [309, 165] width 127 height 17
click at [421, 172] on select "Sem amortização Price Sac" at bounding box center [442, 165] width 127 height 17
click at [438, 234] on div "Índice de correção monetária Sem reajuste Média dos últimos 12 meses acumulado …" at bounding box center [309, 225] width 392 height 26
click at [157, 230] on select "Sem reajuste Média dos últimos 12 meses acumulado de INCCM Média dos últimos 12…" at bounding box center [176, 229] width 127 height 17
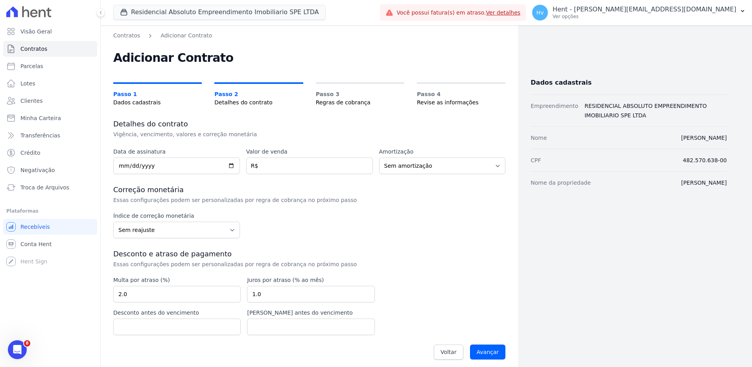
click at [411, 221] on div "Índice de correção monetária Sem reajuste Média dos últimos 12 meses acumulado …" at bounding box center [309, 225] width 392 height 26
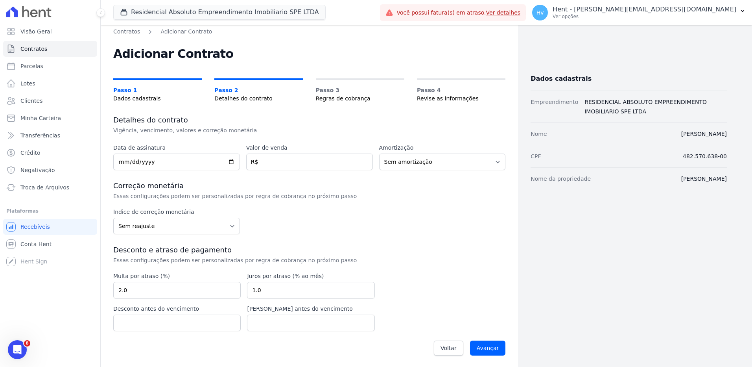
scroll to position [5, 0]
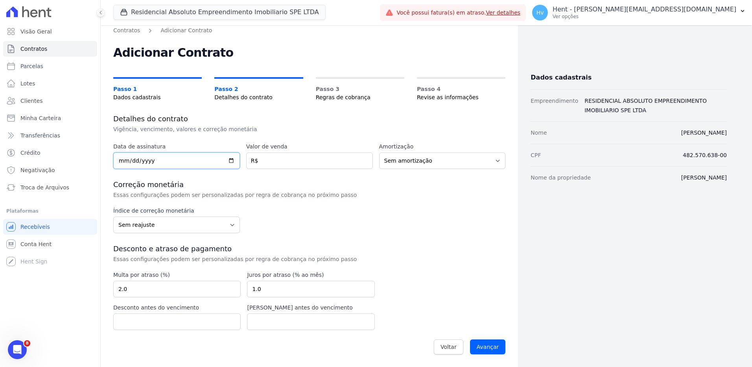
click at [160, 160] on input "date" at bounding box center [176, 160] width 127 height 17
click at [199, 162] on input "date" at bounding box center [176, 160] width 127 height 17
click at [192, 159] on input "date" at bounding box center [176, 160] width 127 height 17
click at [228, 162] on input "date" at bounding box center [176, 160] width 127 height 17
type input "[DATE]"
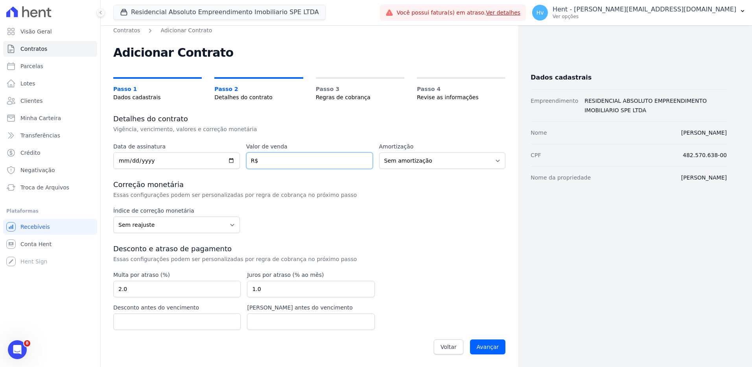
click at [323, 160] on input "number" at bounding box center [309, 160] width 127 height 17
type input "100.00"
click at [436, 238] on div "Data de assinatura [DATE] Valor de venda 100.00 R$ Amortização Sem amortização …" at bounding box center [309, 250] width 392 height 216
drag, startPoint x: 482, startPoint y: 348, endPoint x: 478, endPoint y: 349, distance: 4.1
click at [482, 348] on input "Avançar" at bounding box center [488, 346] width 36 height 15
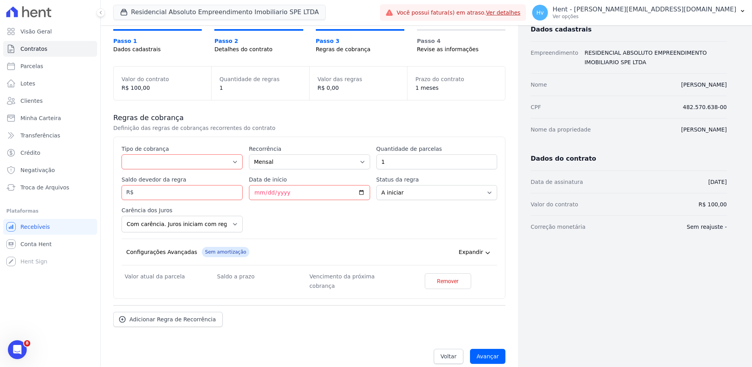
scroll to position [59, 0]
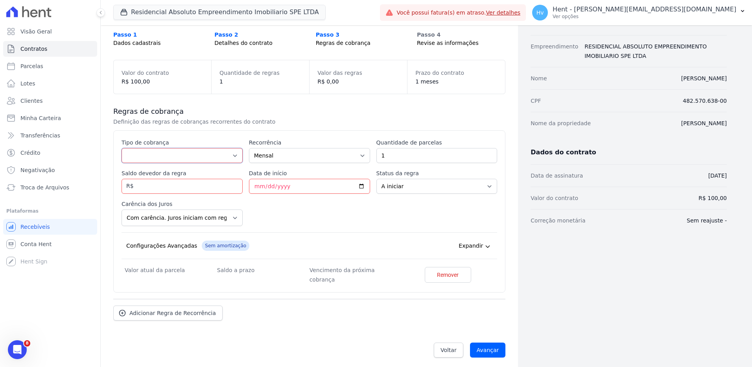
click at [199, 159] on select "Parcela Normal Entrada Sinal Intercalada Chaves Pré-chaves Pós-chaves Impostos …" at bounding box center [182, 155] width 121 height 15
click at [336, 212] on div "Esse tipo de parcela não entra no saldo devedor do contrato. Tipo de cobrança P…" at bounding box center [310, 211] width 376 height 146
click at [307, 148] on select "Mensal Bimestral Trimestral Semestral Anual" at bounding box center [309, 155] width 121 height 15
click at [403, 211] on div "Esse tipo de parcela não entra no saldo devedor do contrato. Tipo de cobrança P…" at bounding box center [310, 211] width 376 height 146
click at [150, 190] on input "Saldo devedor da regra" at bounding box center [182, 186] width 121 height 15
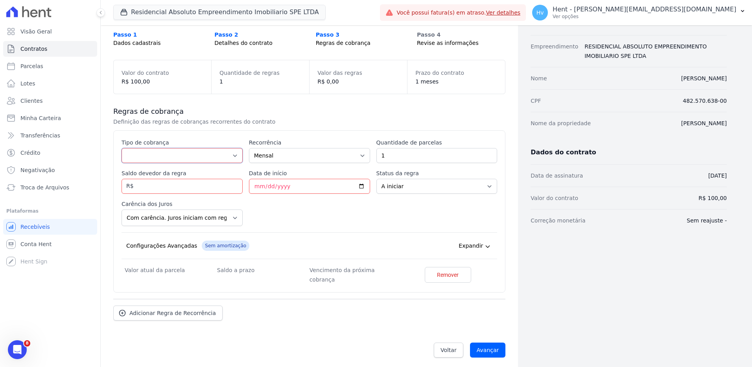
click at [152, 162] on select "Parcela Normal Entrada Sinal Intercalada Chaves Pré-chaves Pós-chaves Impostos …" at bounding box center [182, 155] width 121 height 15
select select "standard"
click at [122, 148] on select "Parcela Normal Entrada Sinal Intercalada Chaves Pré-chaves Pós-chaves Impostos …" at bounding box center [182, 155] width 121 height 15
click at [168, 192] on input "Saldo devedor da regra" at bounding box center [182, 186] width 121 height 15
type input "10.00"
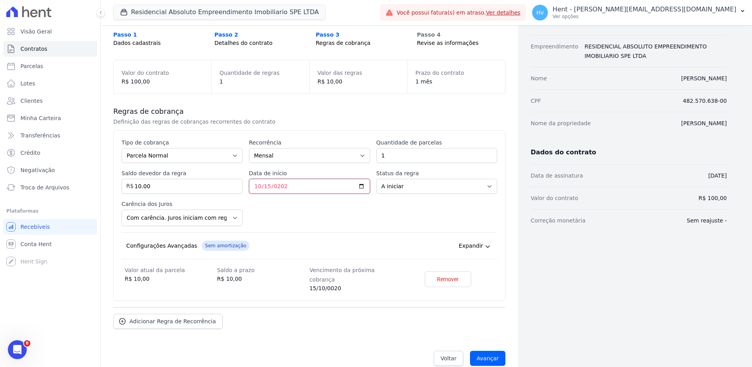
type input "[DATE]"
click at [488, 350] on input "Avançar" at bounding box center [488, 357] width 36 height 15
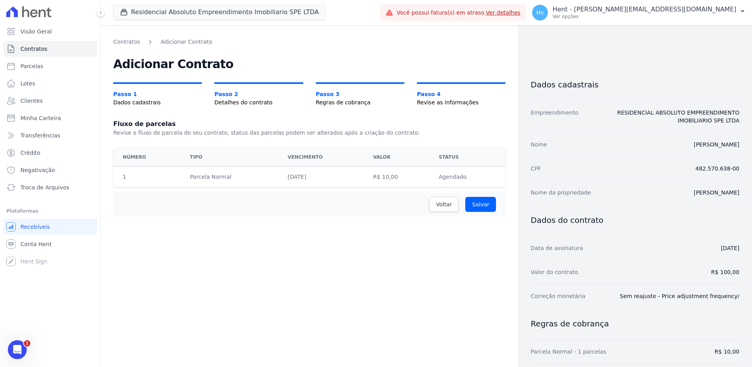
click at [266, 236] on div "Contratos Adicionar Contrato Adicionar Contrato Passo 1 Dados cadastrais Passo …" at bounding box center [309, 209] width 417 height 368
click at [449, 206] on span "Voltar" at bounding box center [444, 204] width 16 height 8
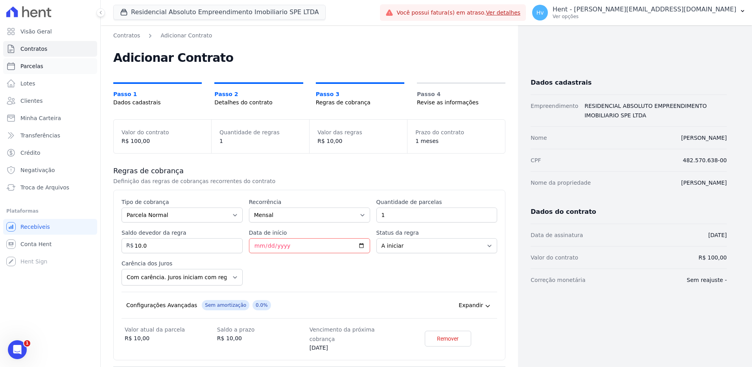
click at [39, 66] on span "Parcelas" at bounding box center [31, 66] width 23 height 8
select select
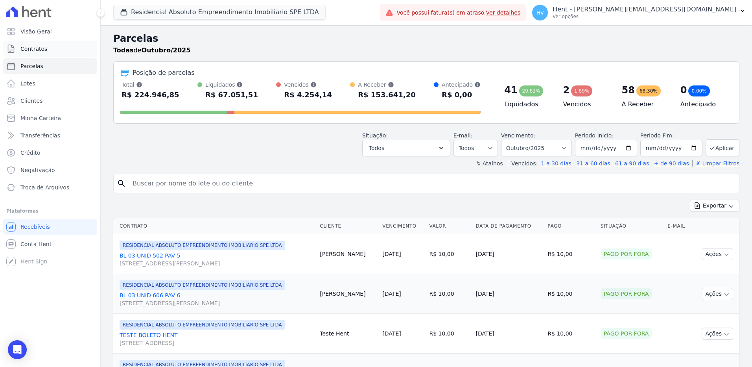
click at [29, 46] on span "Contratos" at bounding box center [33, 49] width 27 height 8
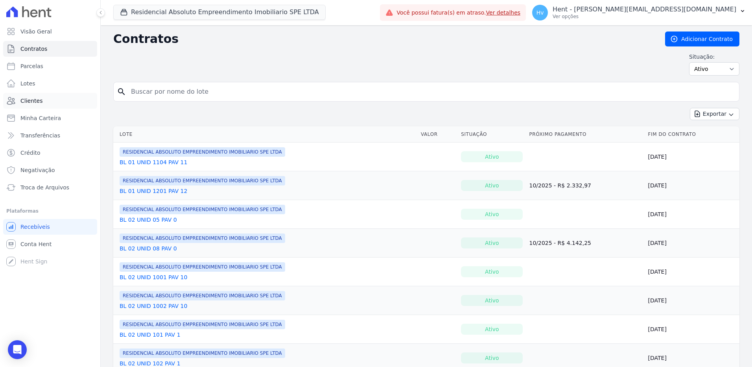
click at [34, 98] on span "Clientes" at bounding box center [31, 101] width 22 height 8
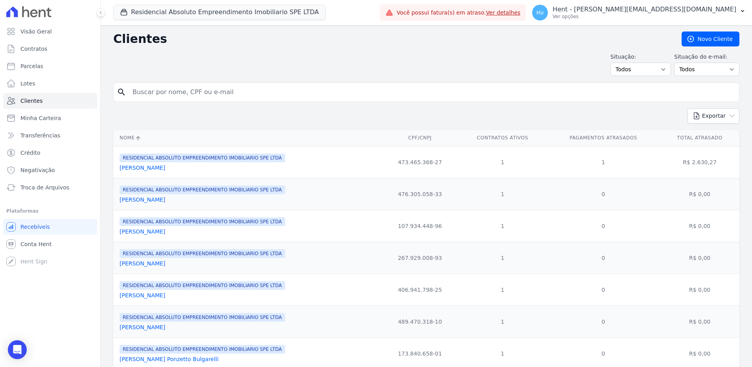
click at [206, 92] on input "search" at bounding box center [432, 92] width 608 height 16
type input "[PERSON_NAME]"
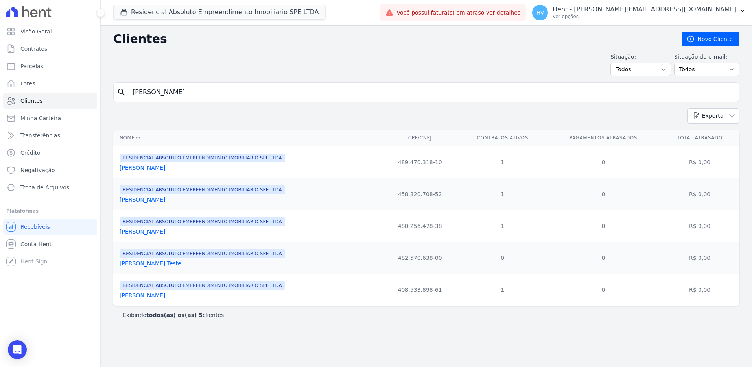
click at [170, 265] on link "[PERSON_NAME] Teste" at bounding box center [151, 263] width 62 height 6
click at [181, 265] on link "[PERSON_NAME] Teste" at bounding box center [151, 263] width 62 height 6
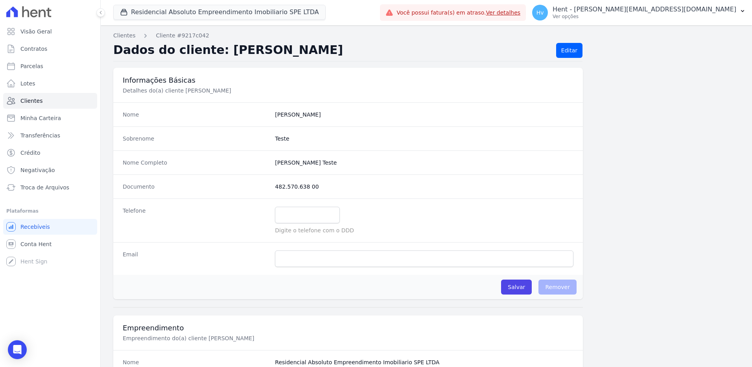
click at [645, 55] on div "Dados do cliente: [PERSON_NAME] Editar" at bounding box center [426, 52] width 626 height 18
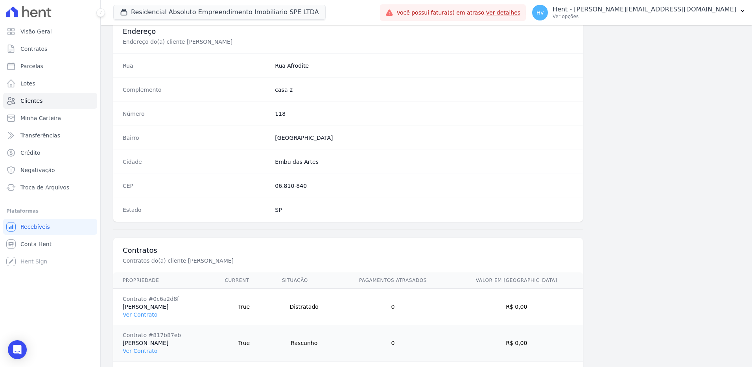
scroll to position [406, 0]
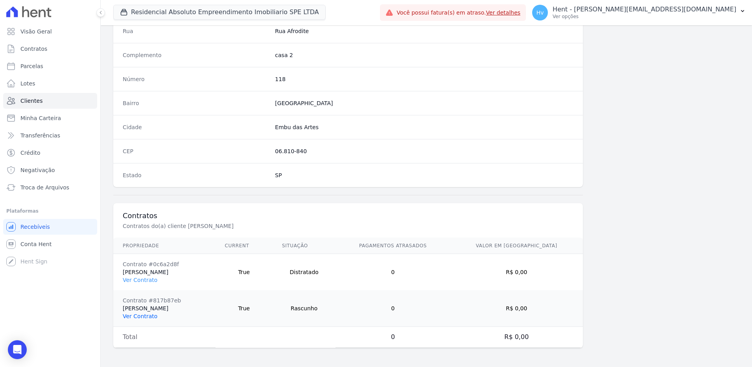
click at [141, 316] on link "Ver Contrato" at bounding box center [140, 316] width 35 height 6
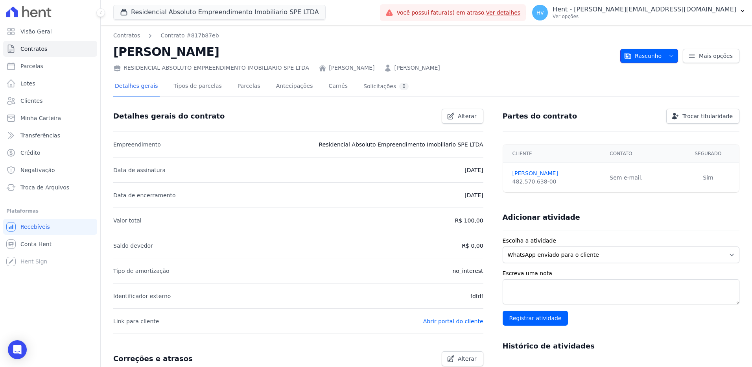
click at [666, 60] on span "button" at bounding box center [670, 56] width 10 height 13
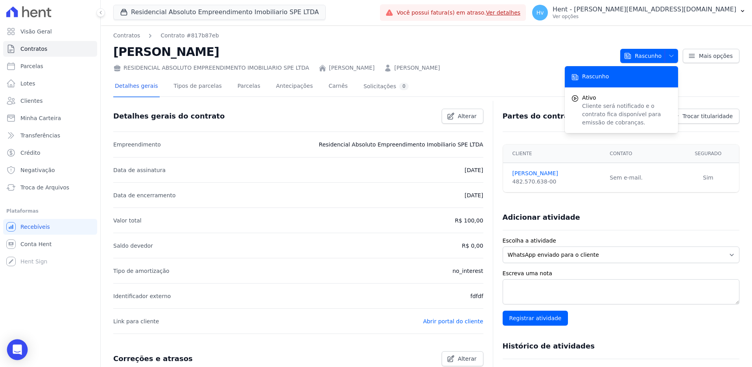
click at [16, 347] on icon "Open Intercom Messenger" at bounding box center [17, 349] width 9 height 10
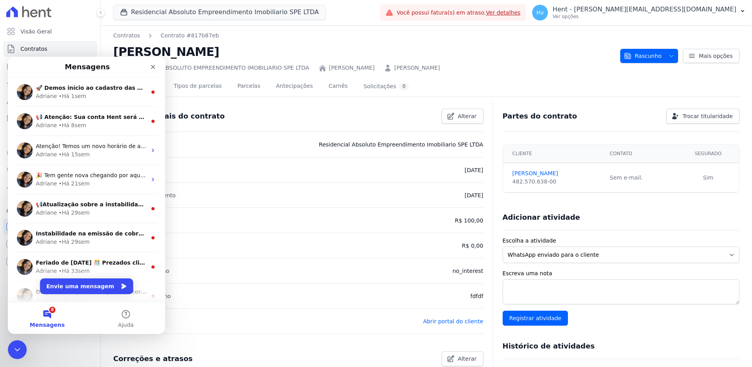
click at [80, 344] on div "Visão Geral Contratos [GEOGRAPHIC_DATA] Lotes Clientes Minha Carteira Transferê…" at bounding box center [50, 183] width 100 height 367
